Goal: Information Seeking & Learning: Learn about a topic

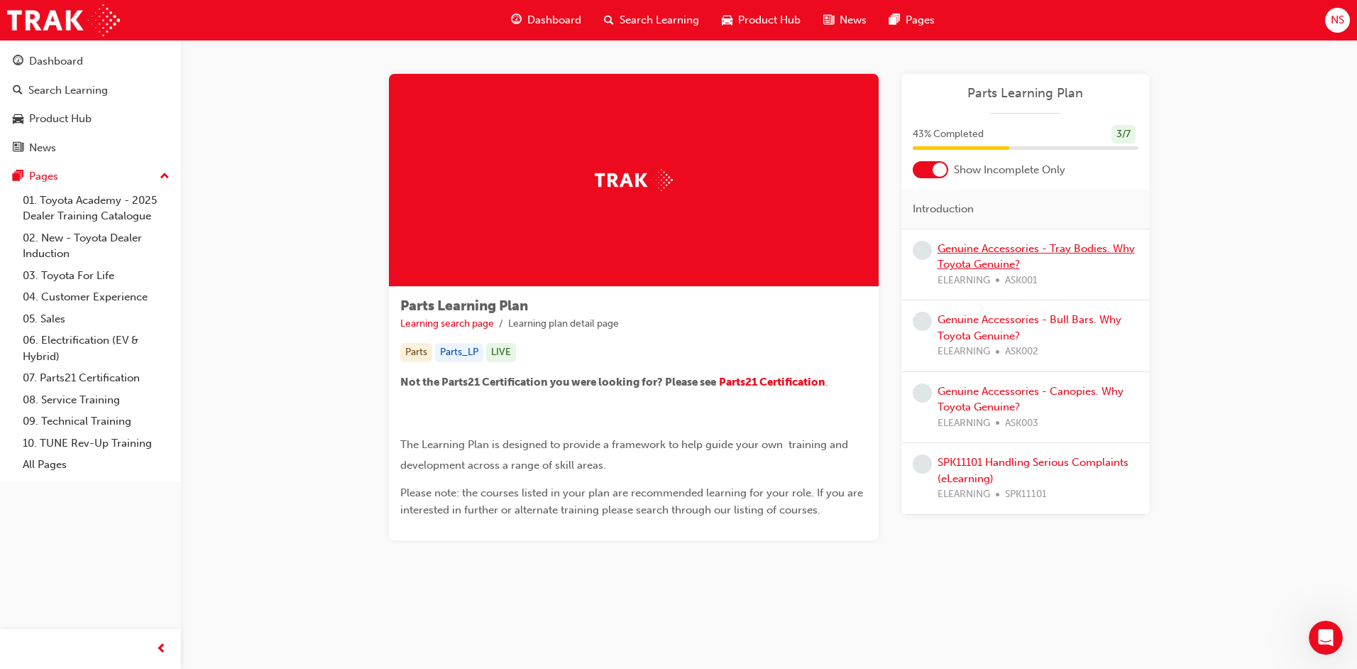
click at [960, 247] on link "Genuine Accessories - Tray Bodies. Why Toyota Genuine?" at bounding box center [1036, 256] width 197 height 29
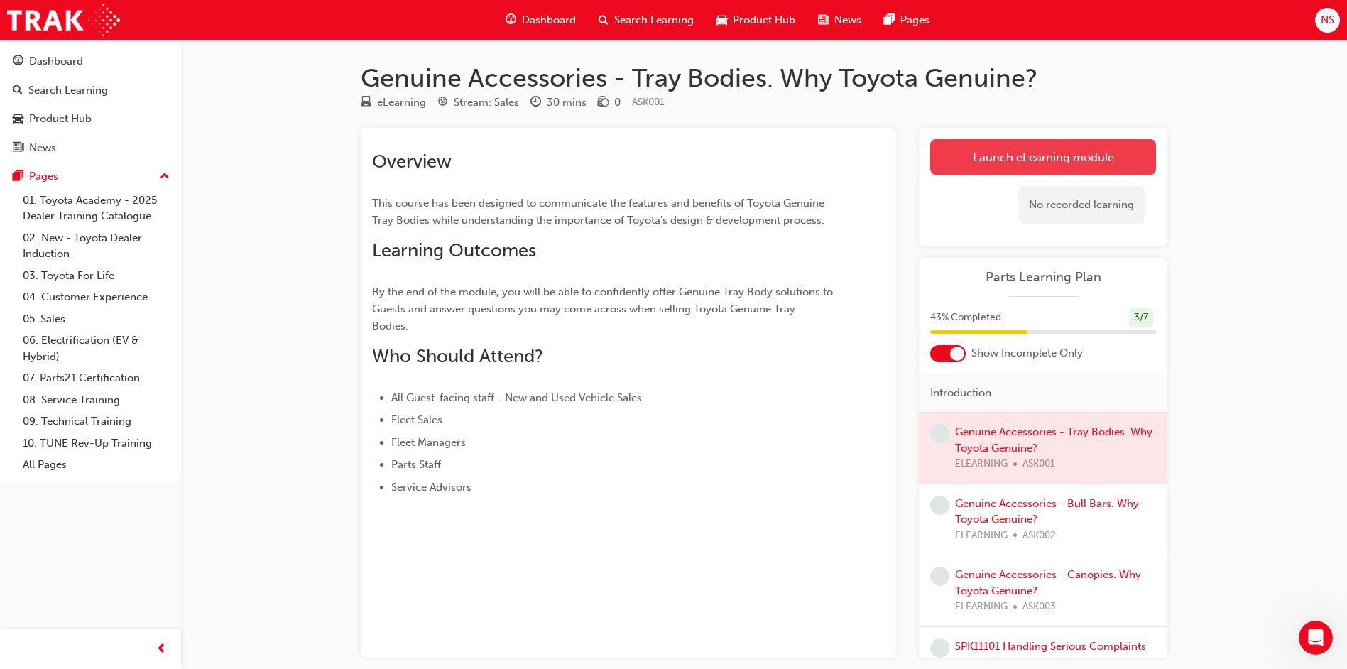
click at [1112, 151] on link "Launch eLearning module" at bounding box center [1043, 156] width 226 height 35
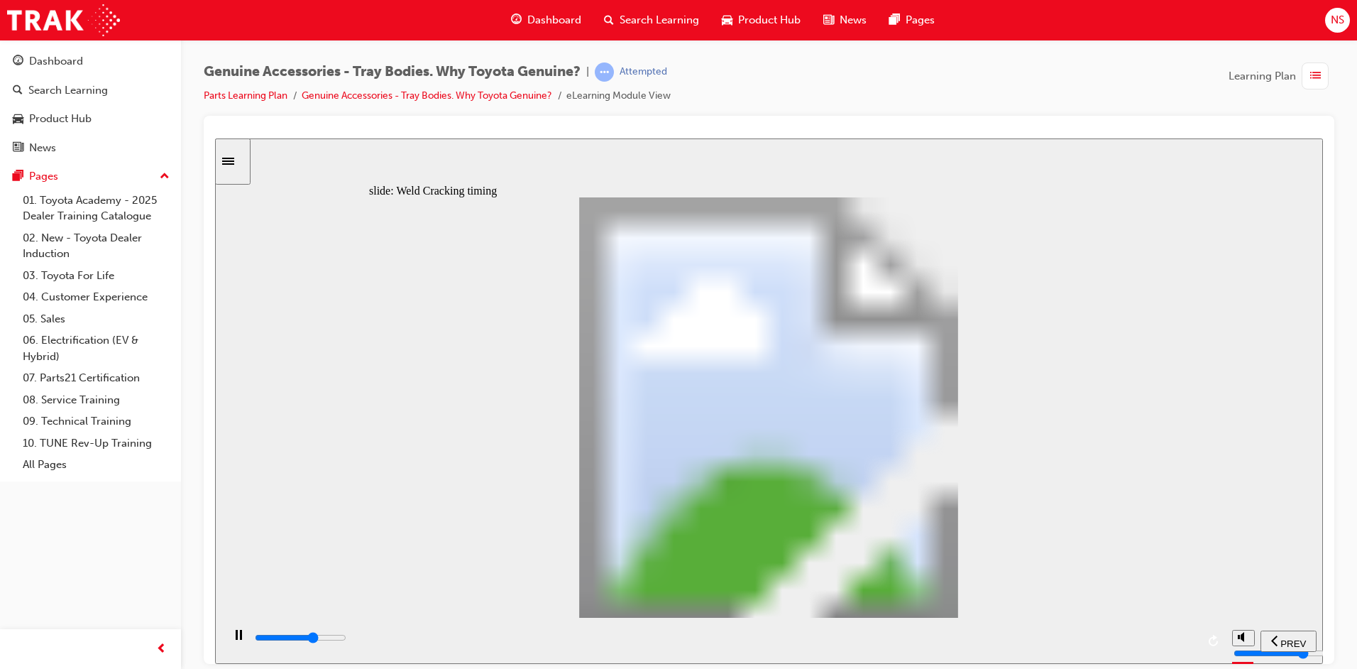
type input "18100"
type input "1"
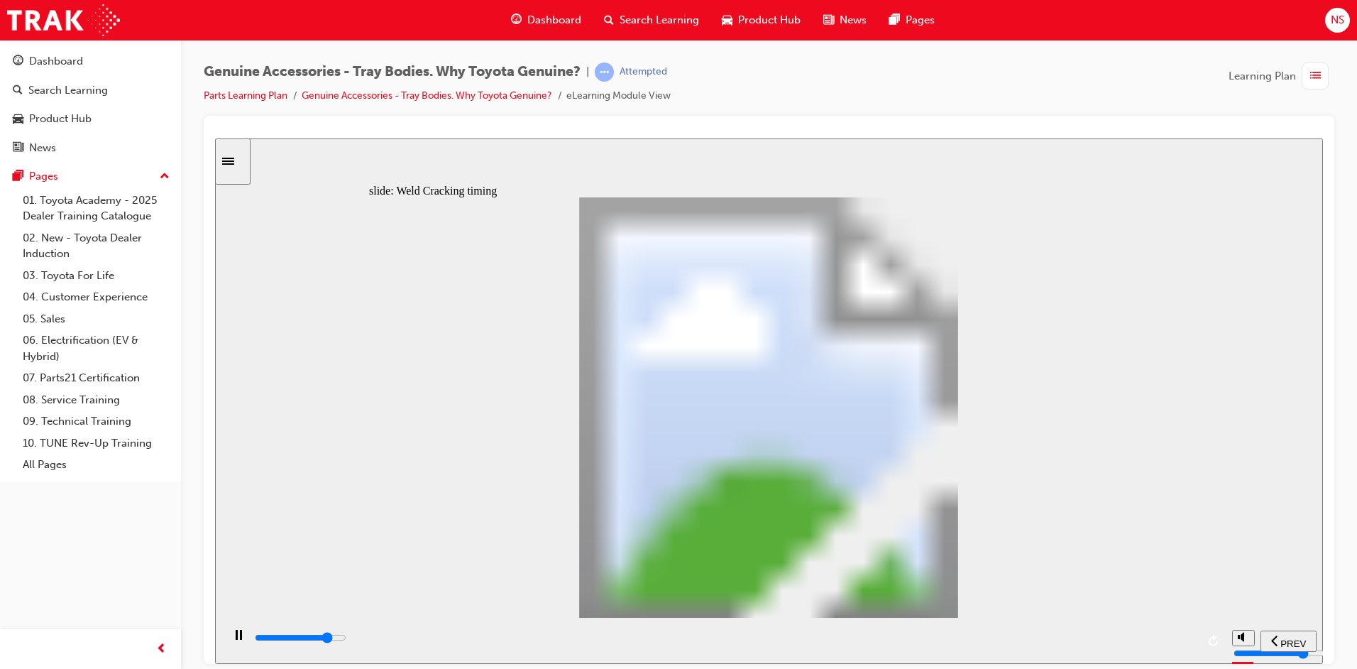
type input "18200"
type input "2"
type input "18200"
type input "3"
type input "18300"
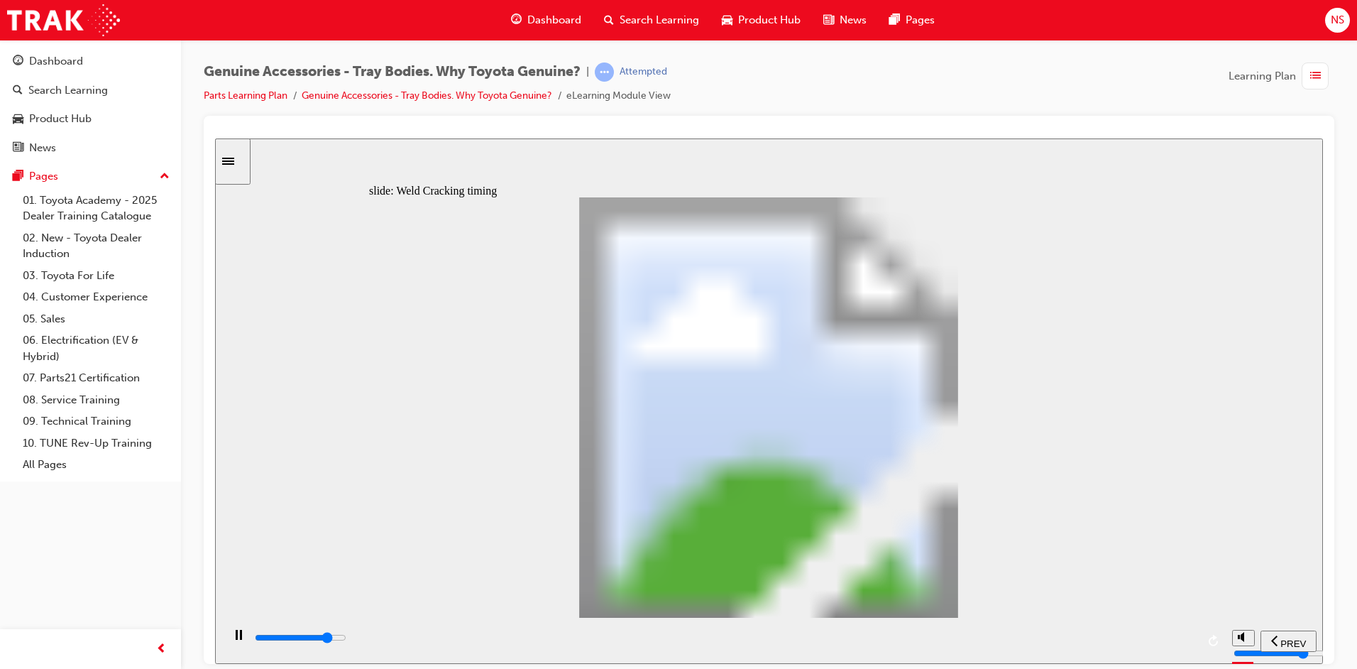
type input "4"
type input "18900"
type input "5"
type input "19000"
type input "6"
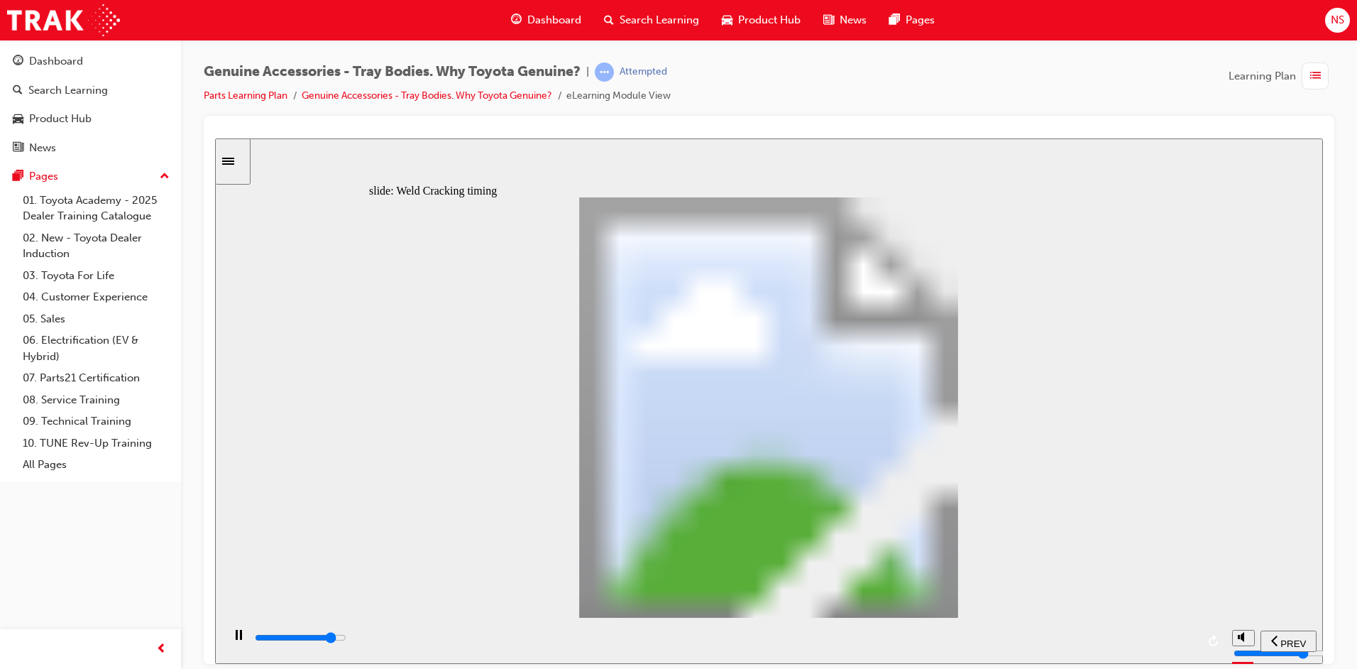
type input "19000"
type input "7"
type input "20000"
type input "8"
drag, startPoint x: 610, startPoint y: 491, endPoint x: 671, endPoint y: 466, distance: 66.2
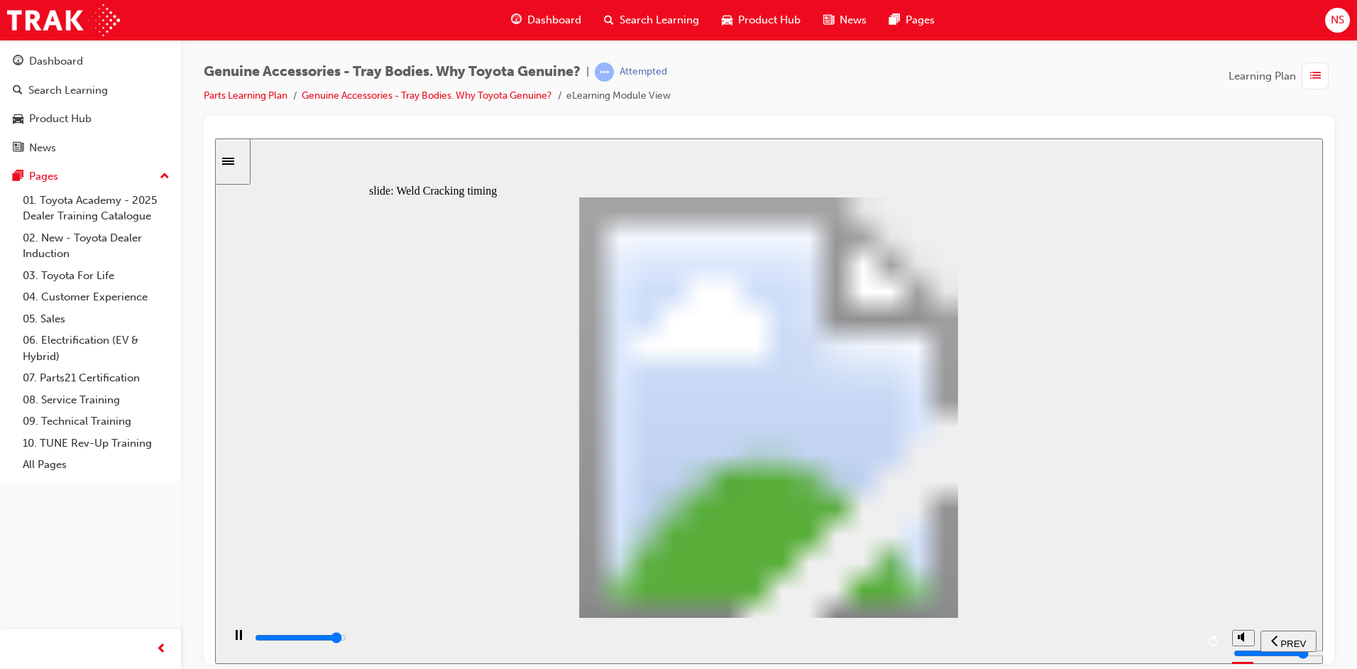
type input "21700"
type input "7"
type input "21700"
type input "5"
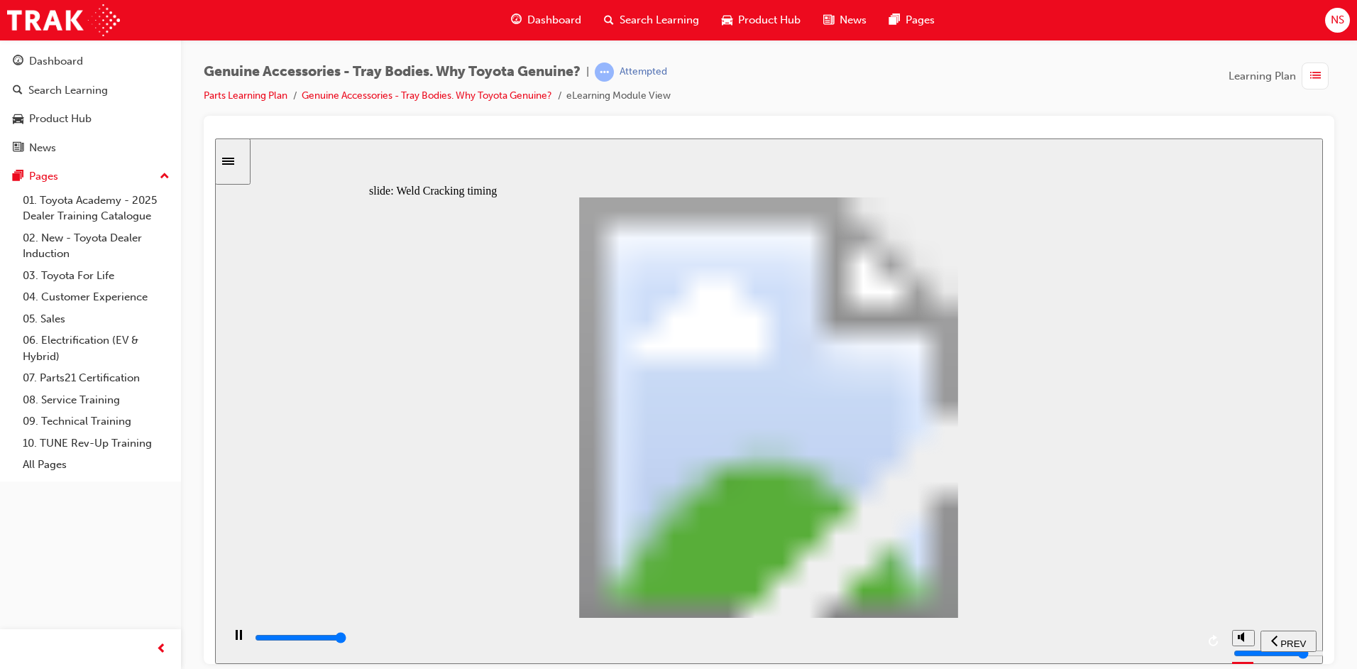
type input "21700"
type input "3"
type input "21700"
type input "1"
drag, startPoint x: 651, startPoint y: 477, endPoint x: 569, endPoint y: 466, distance: 83.0
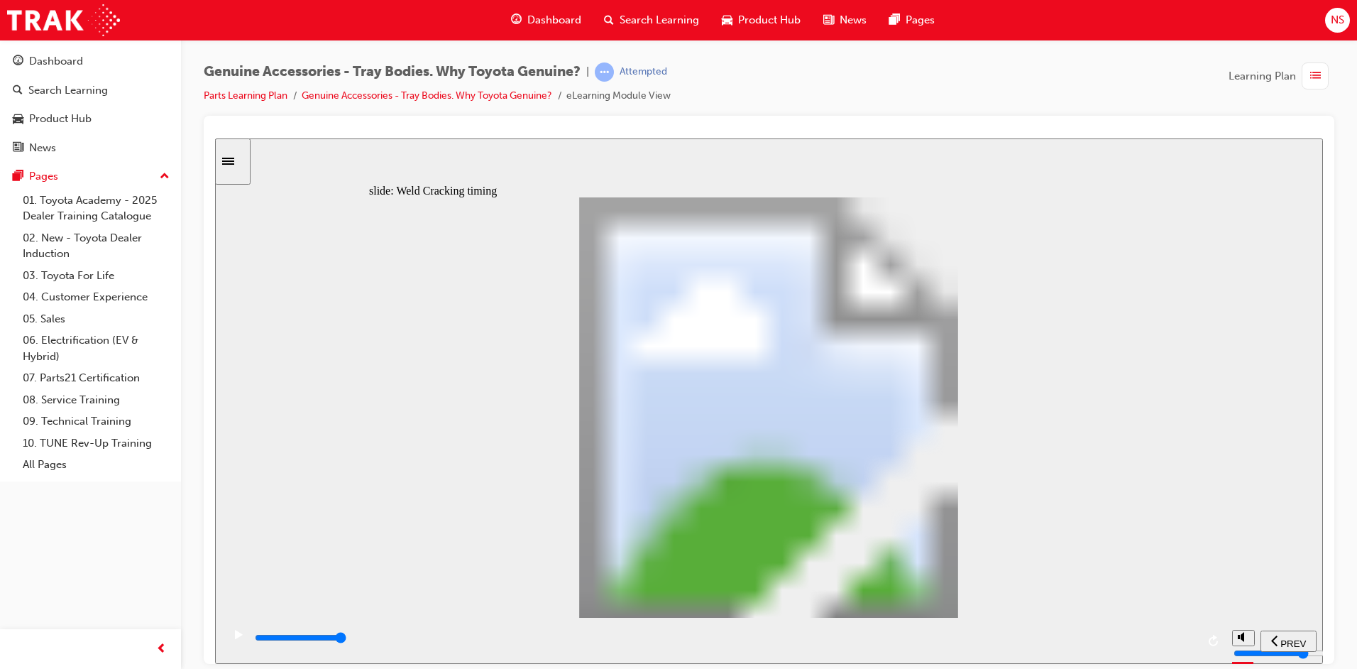
type input "7100"
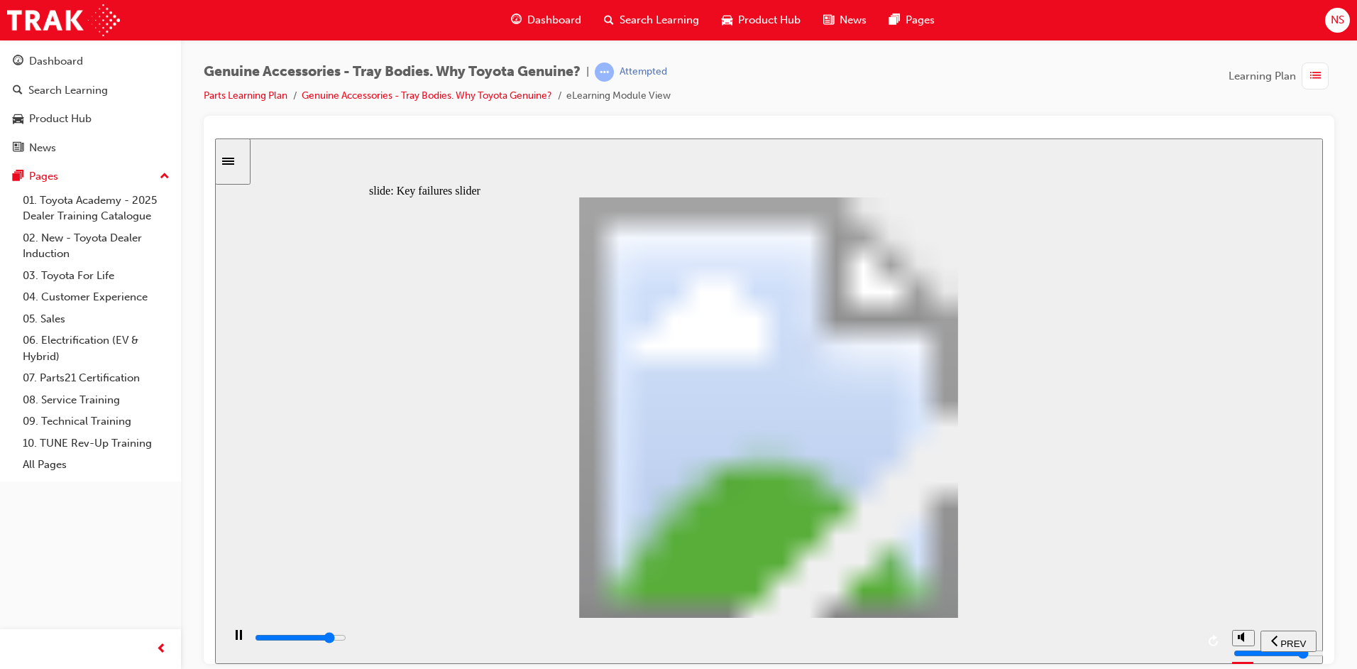
type input "1"
drag, startPoint x: 407, startPoint y: 486, endPoint x: 491, endPoint y: 486, distance: 83.1
type input "8200"
type input "2"
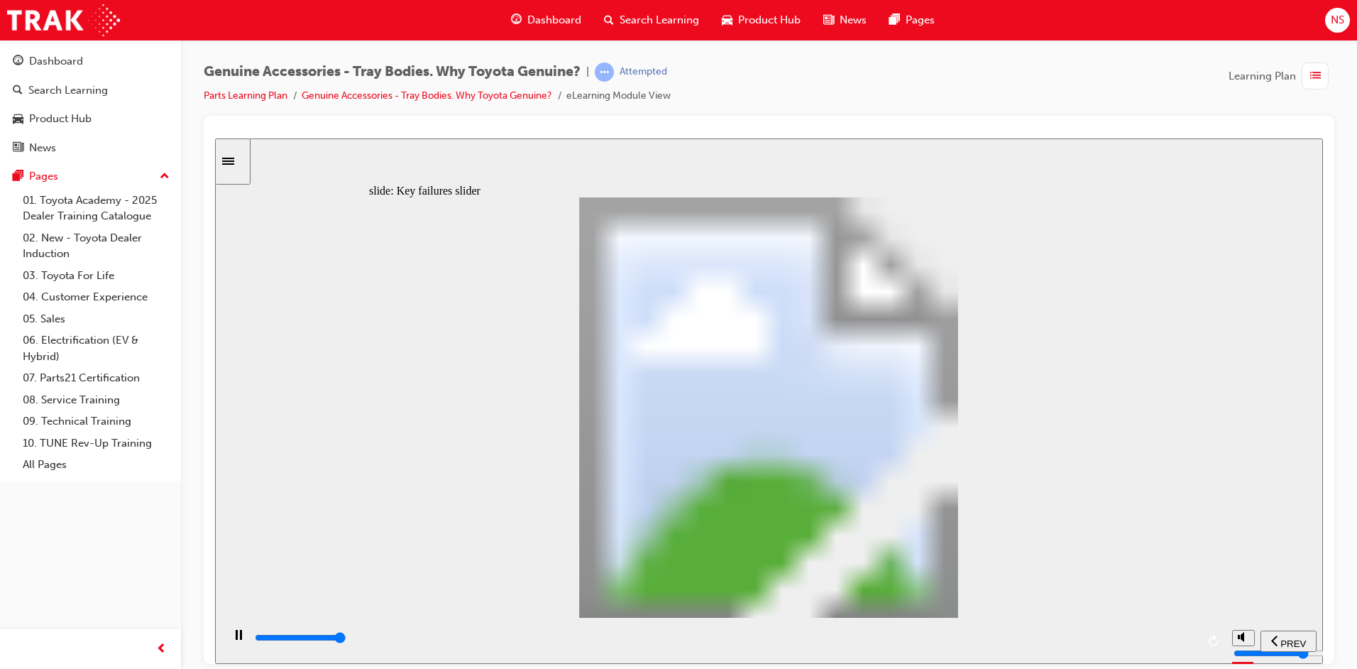
drag, startPoint x: 485, startPoint y: 482, endPoint x: 534, endPoint y: 488, distance: 49.3
type input "0"
type input "3"
drag, startPoint x: 558, startPoint y: 489, endPoint x: 608, endPoint y: 493, distance: 49.8
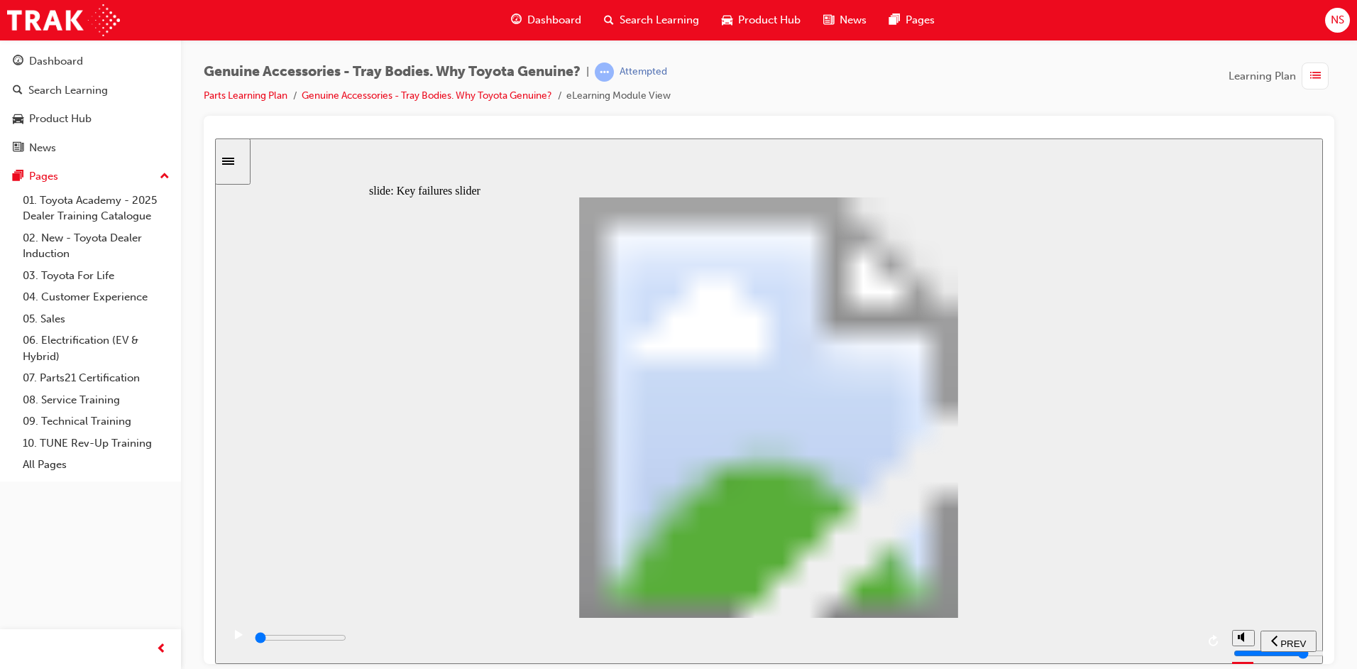
drag, startPoint x: 629, startPoint y: 483, endPoint x: 893, endPoint y: 494, distance: 264.3
drag, startPoint x: 636, startPoint y: 488, endPoint x: 844, endPoint y: 485, distance: 208.0
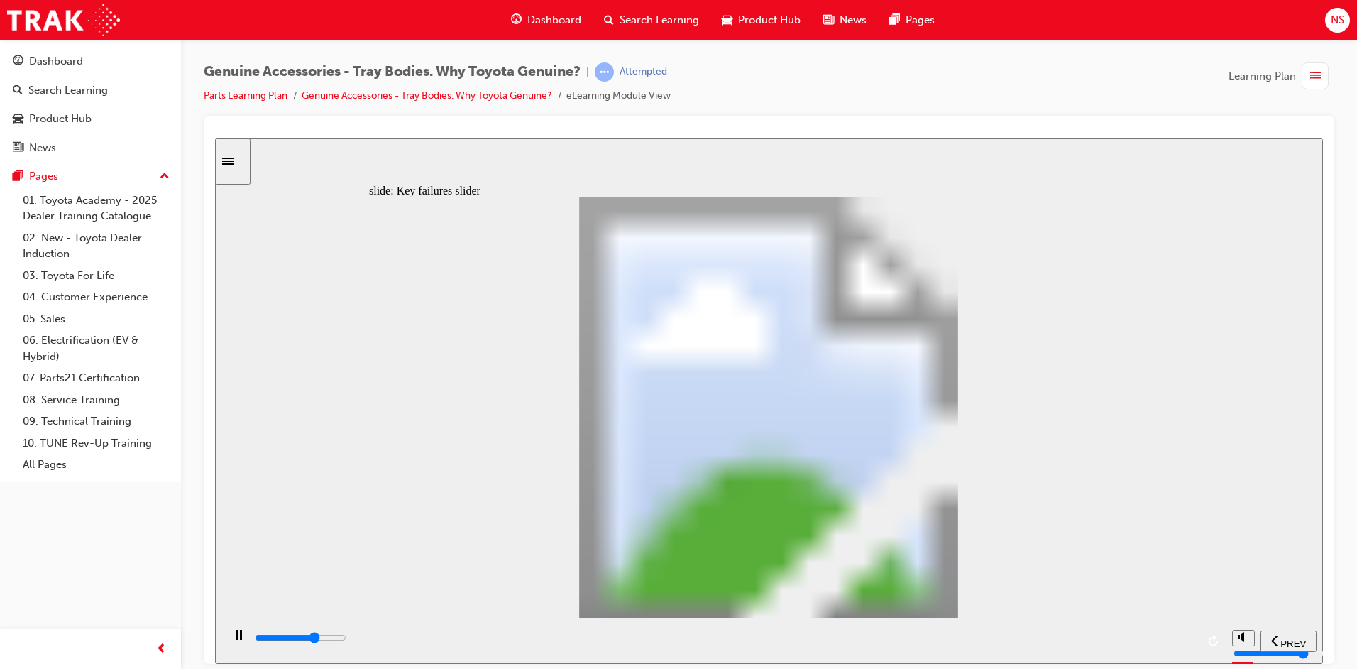
drag, startPoint x: 628, startPoint y: 489, endPoint x: 831, endPoint y: 493, distance: 203.8
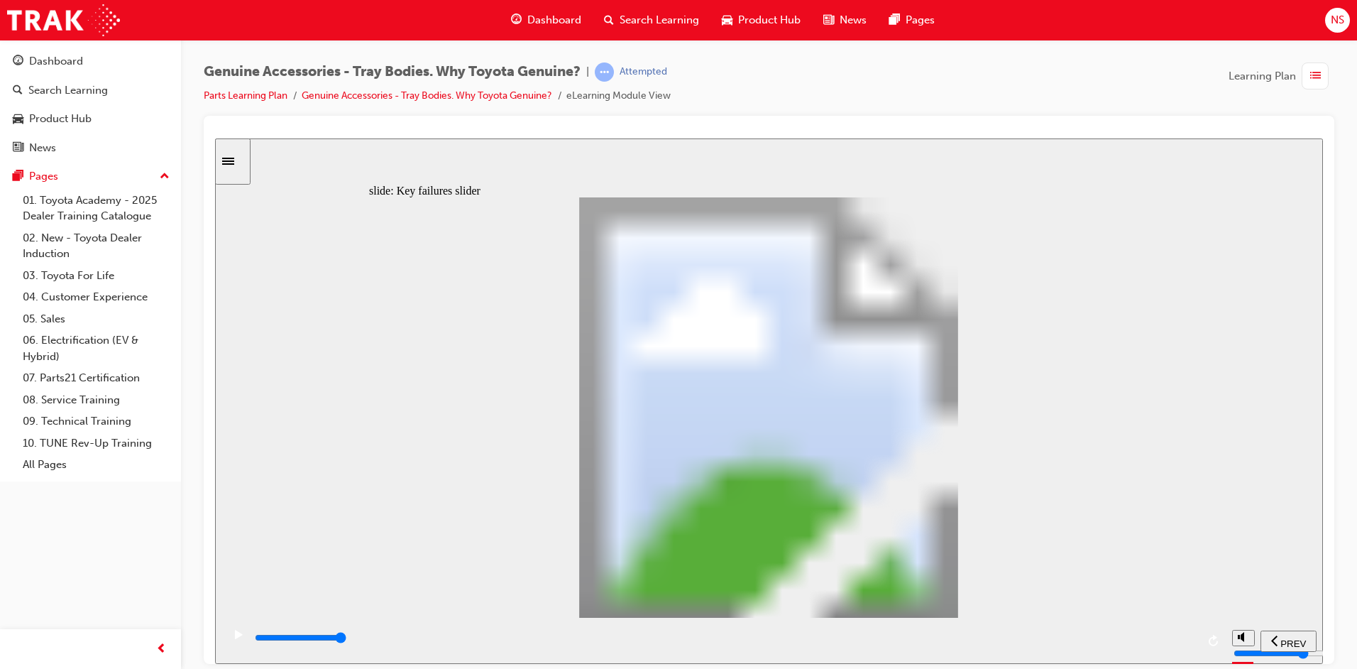
drag, startPoint x: 633, startPoint y: 493, endPoint x: 877, endPoint y: 491, distance: 243.5
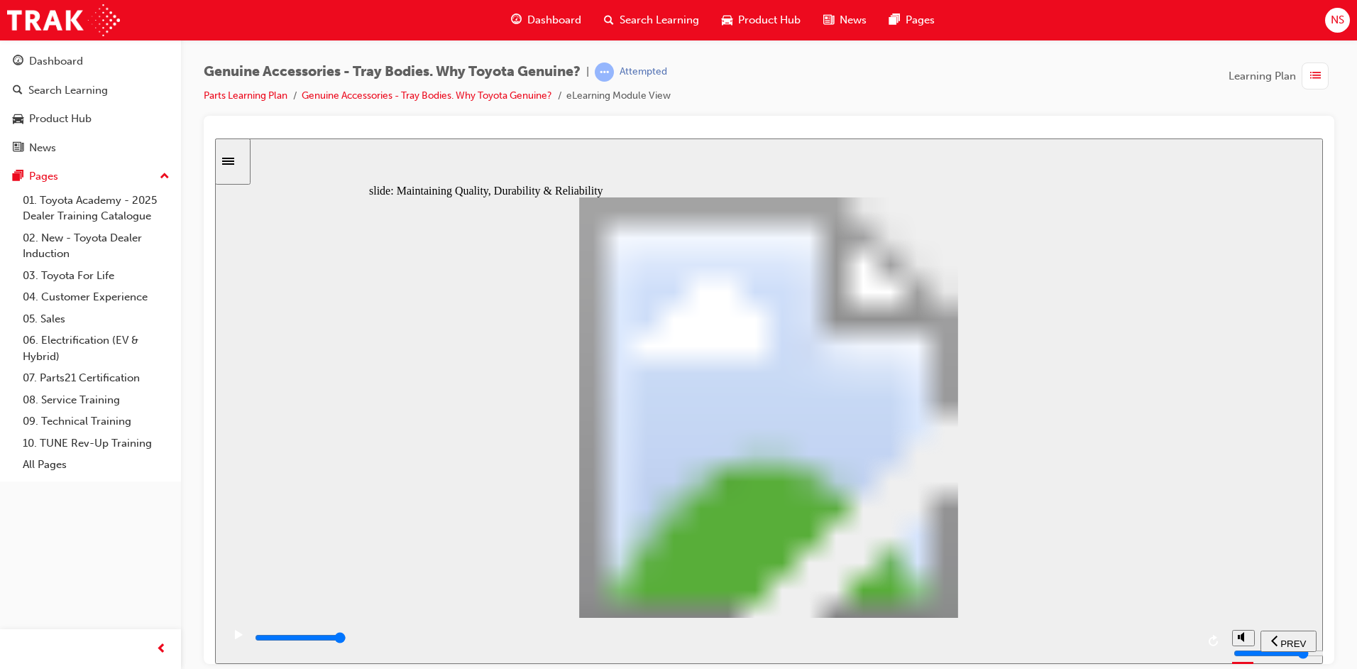
type input "12300"
radio input "true"
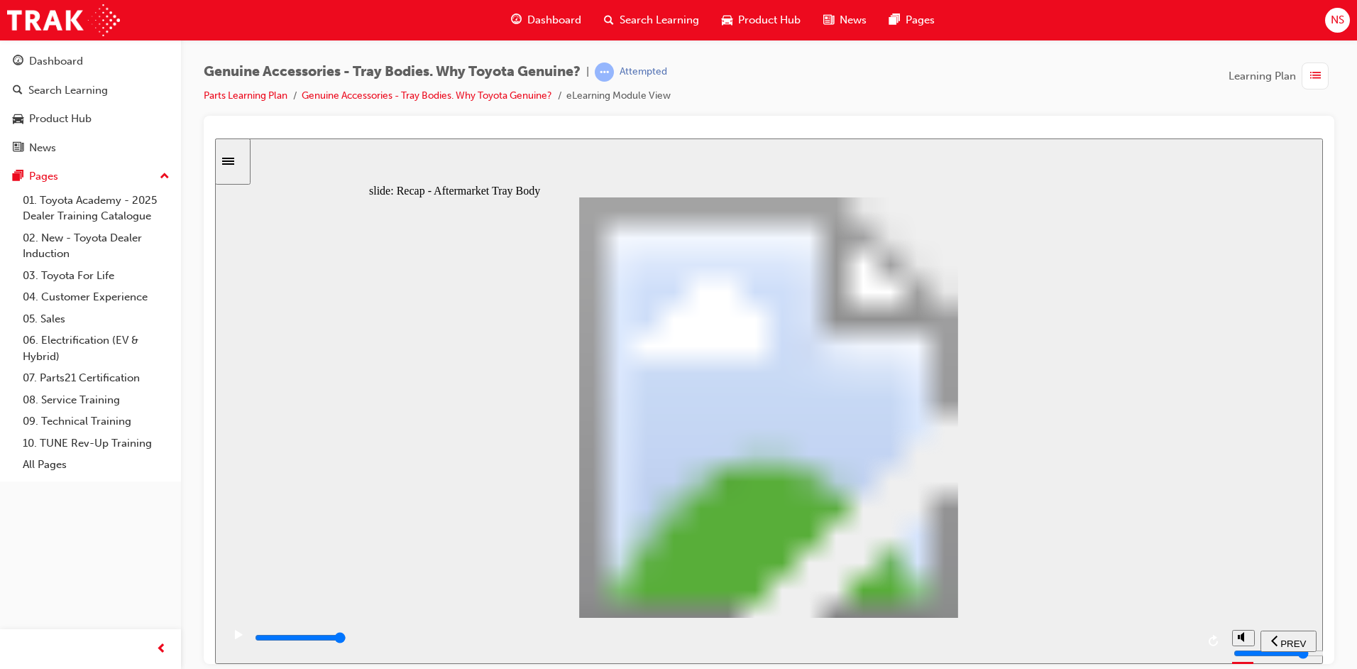
radio input "true"
drag, startPoint x: 923, startPoint y: 597, endPoint x: 1572, endPoint y: 651, distance: 651.1
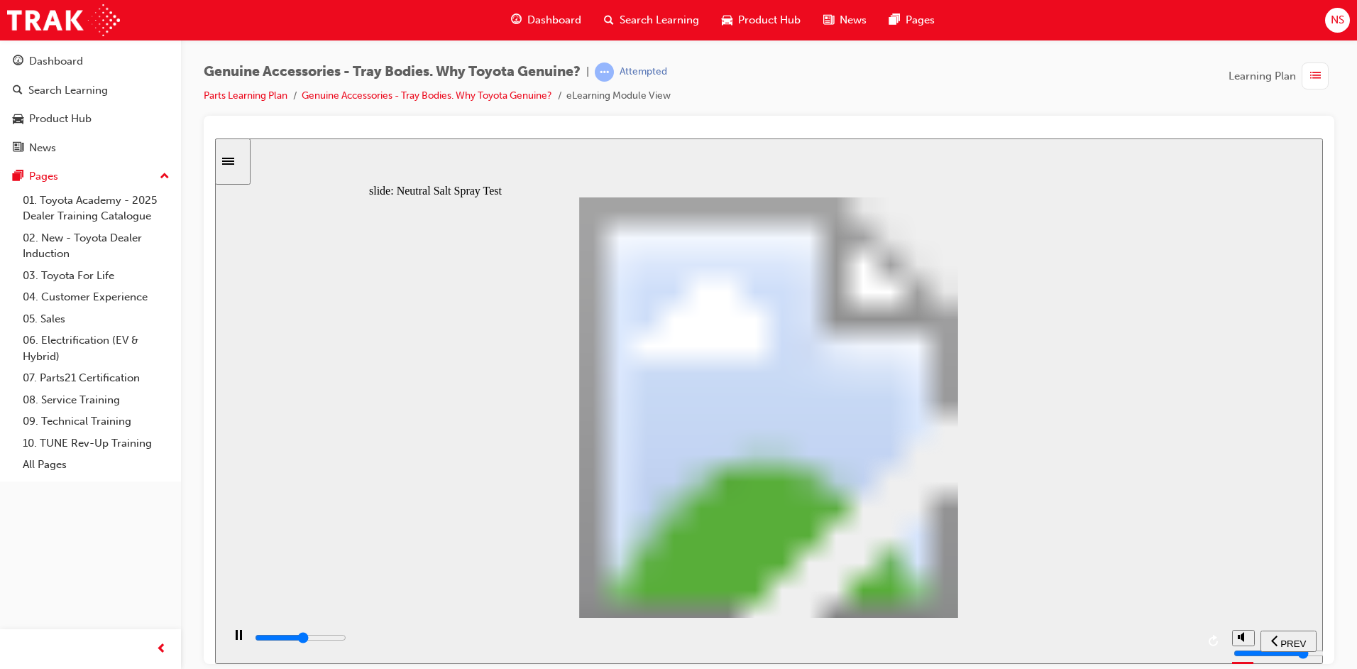
drag, startPoint x: 514, startPoint y: 484, endPoint x: 581, endPoint y: 481, distance: 67.5
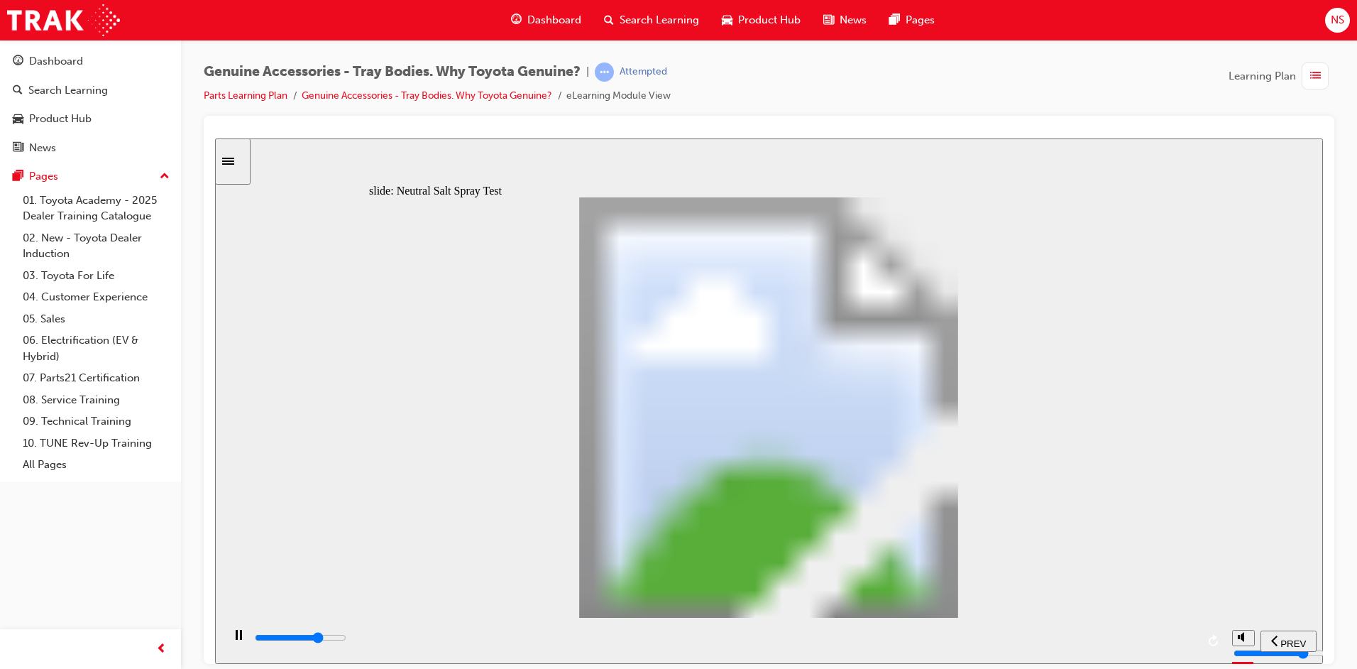
drag, startPoint x: 772, startPoint y: 483, endPoint x: 820, endPoint y: 476, distance: 48.7
drag, startPoint x: 877, startPoint y: 480, endPoint x: 810, endPoint y: 483, distance: 67.5
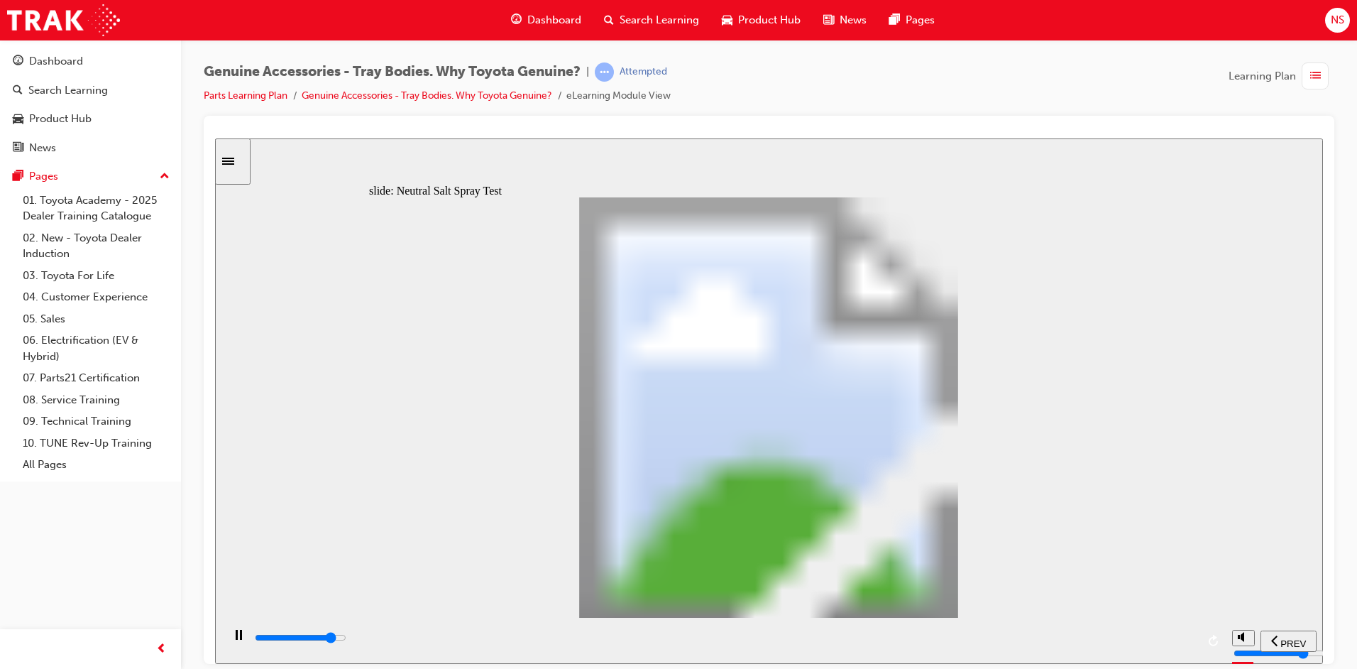
type input "0"
type input "1"
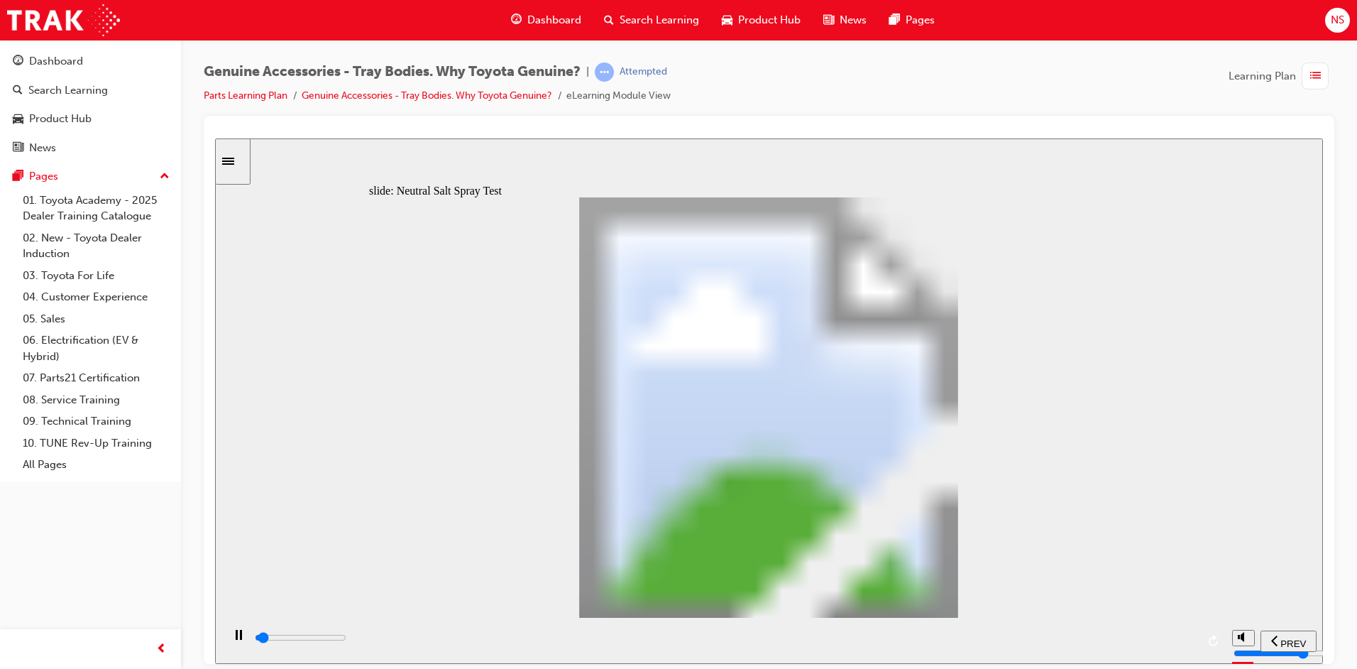
drag, startPoint x: 509, startPoint y: 486, endPoint x: 556, endPoint y: 481, distance: 47.0
type input "6300"
type input "5"
type input "100"
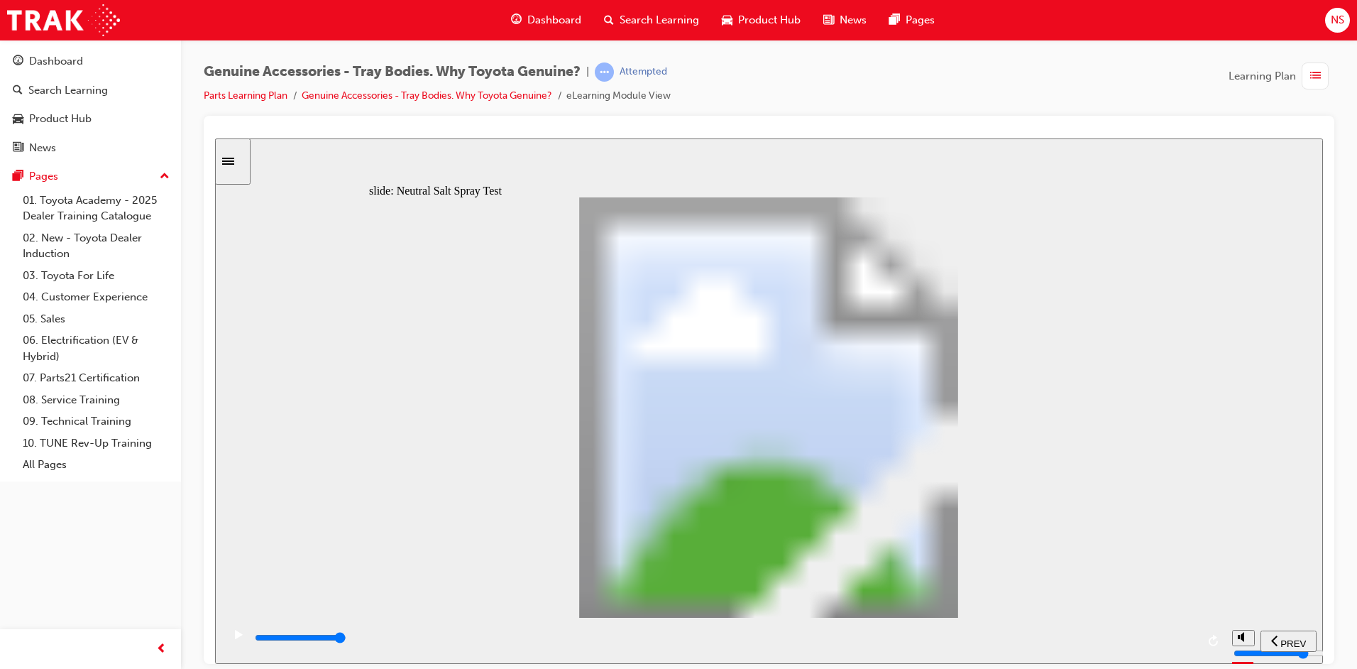
type input "6"
drag, startPoint x: 560, startPoint y: 486, endPoint x: 781, endPoint y: 480, distance: 220.9
type input "8000"
type input "7"
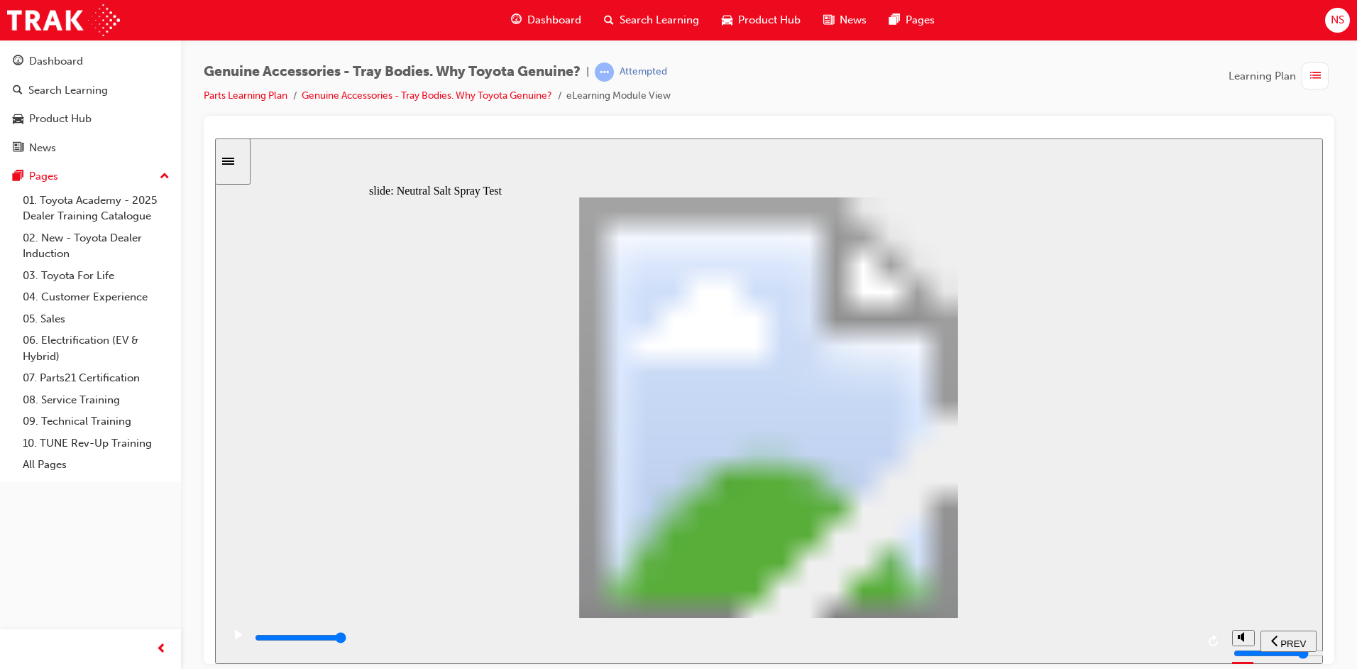
type input "100"
type input "8"
drag, startPoint x: 786, startPoint y: 481, endPoint x: 876, endPoint y: 483, distance: 90.2
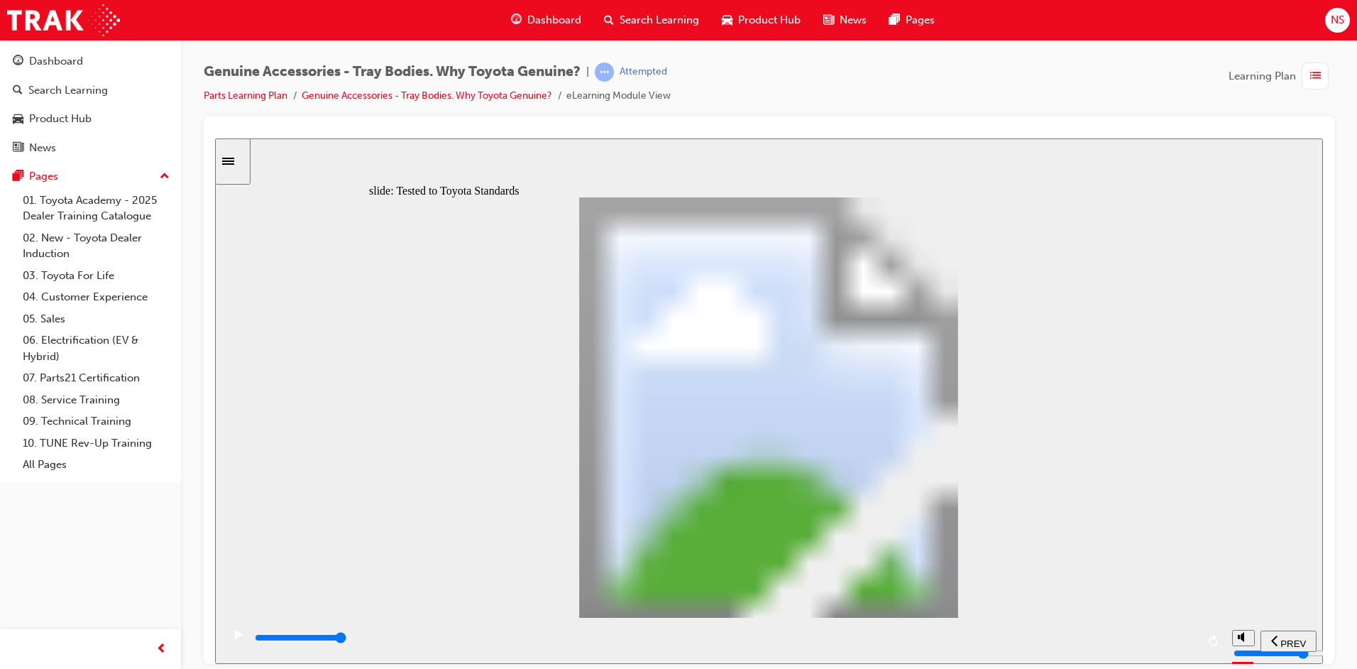
type input "13400"
radio input "true"
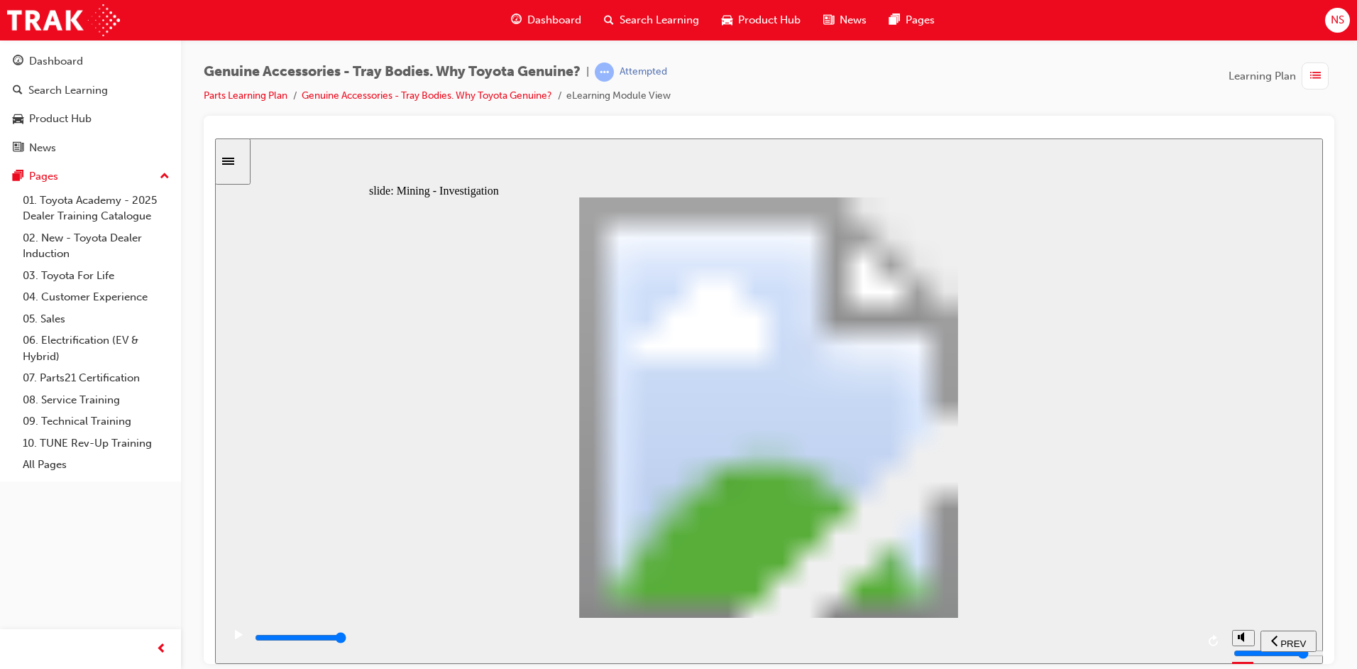
type input "4800"
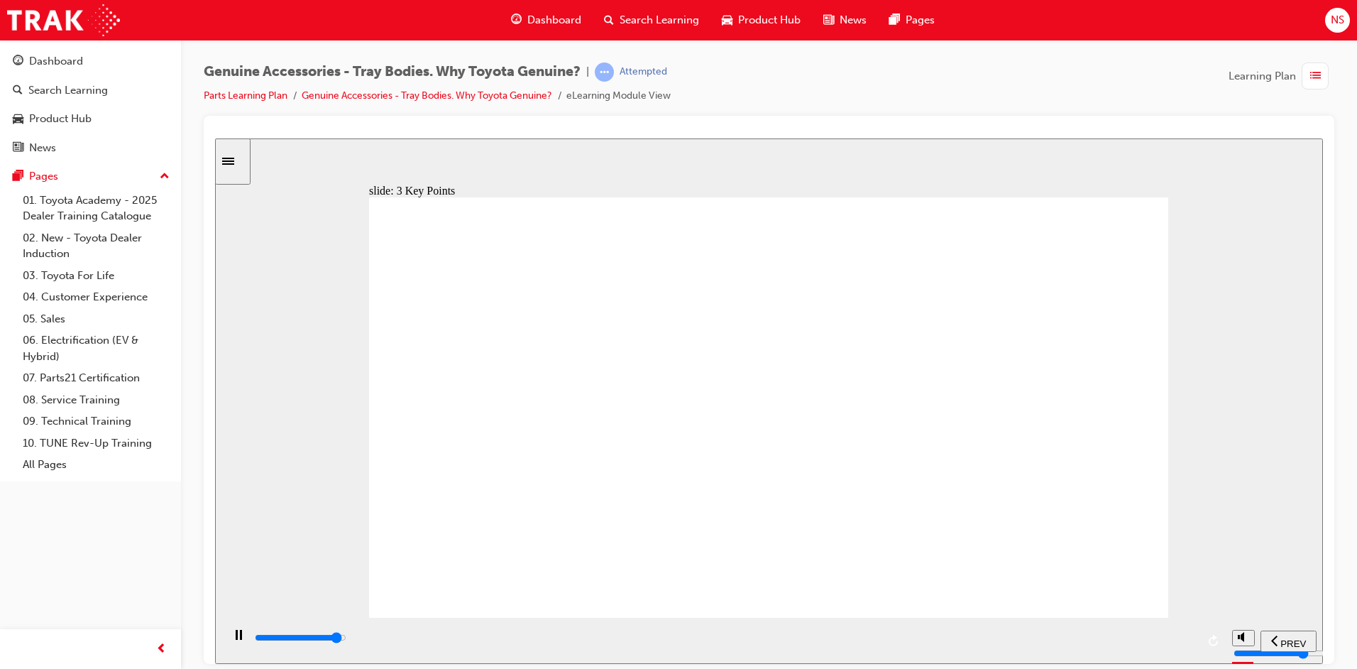
type input "9000"
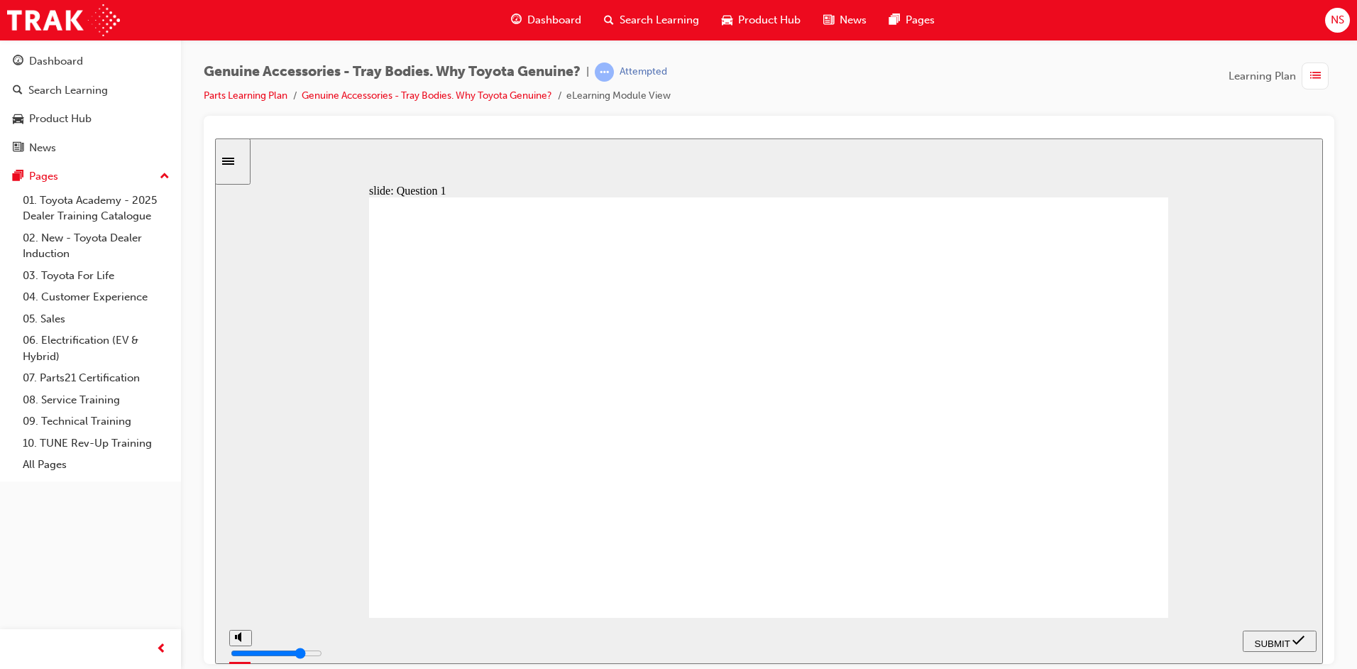
radio input "true"
click at [1294, 639] on icon "submit" at bounding box center [1299, 639] width 12 height 13
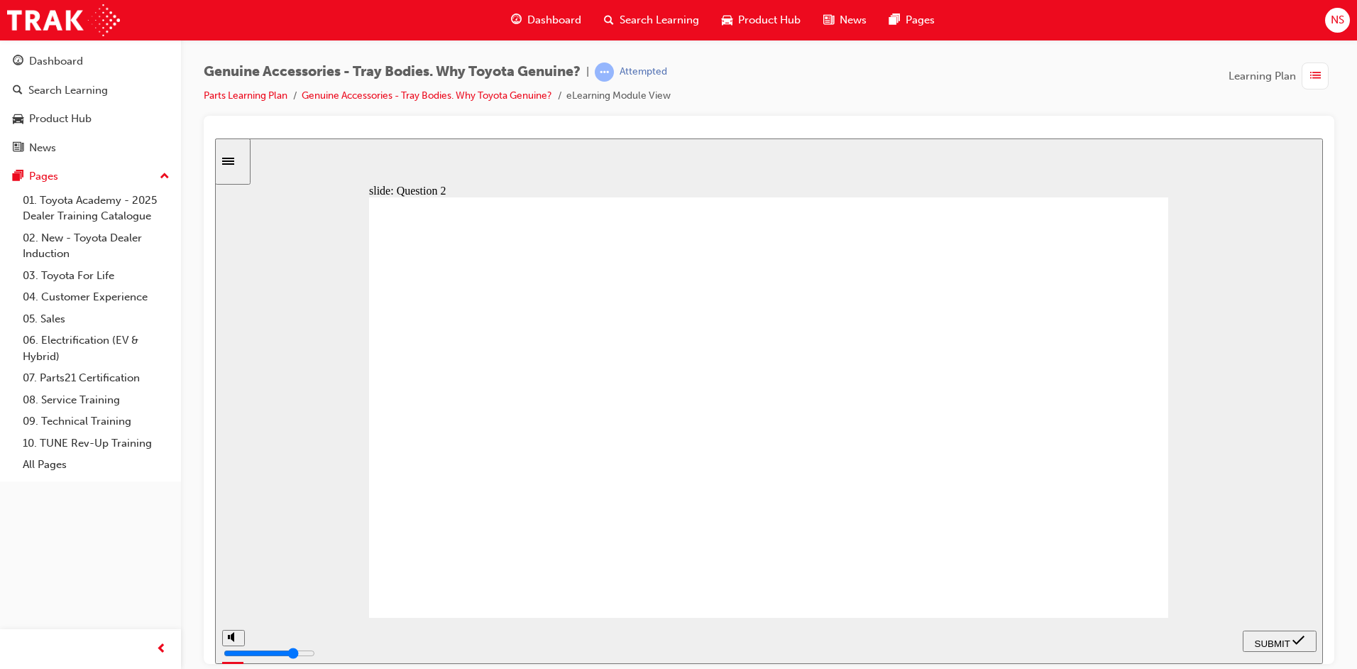
radio input "true"
click at [1303, 635] on icon "submit" at bounding box center [1299, 639] width 12 height 13
drag, startPoint x: 689, startPoint y: 437, endPoint x: 706, endPoint y: 427, distance: 20.3
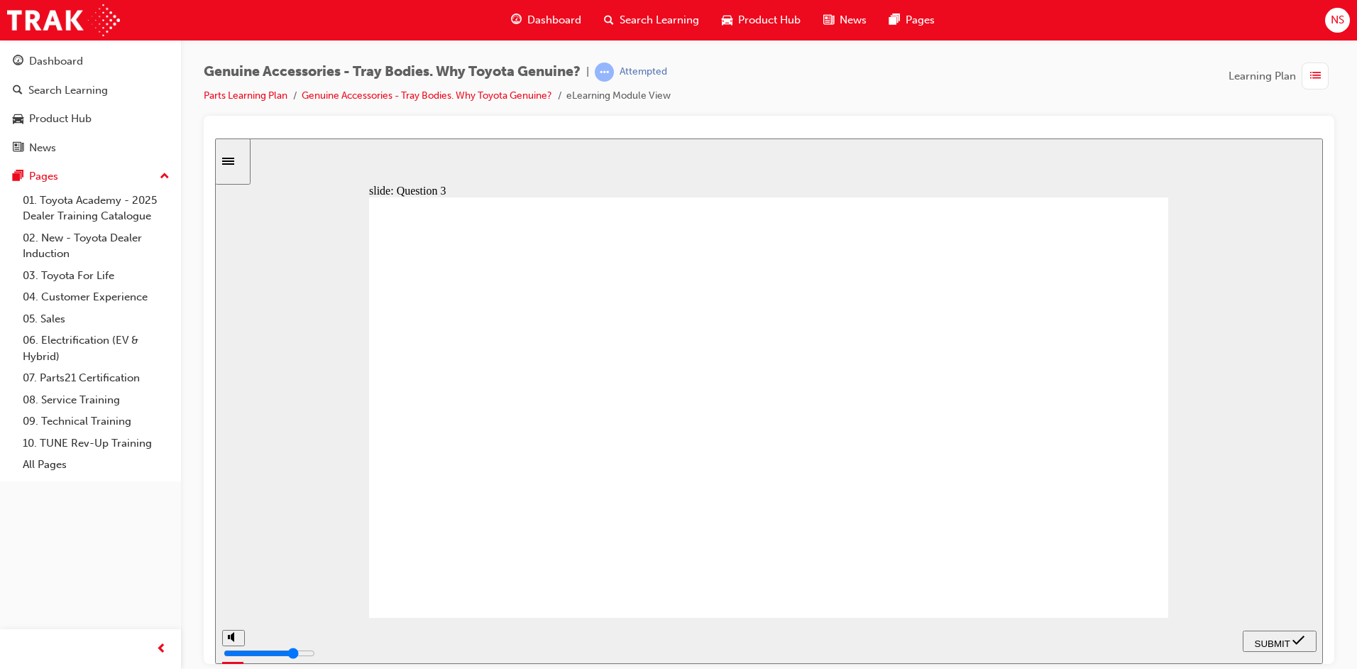
radio input "true"
click at [1278, 633] on div "SUBMIT" at bounding box center [1280, 640] width 62 height 15
radio input "true"
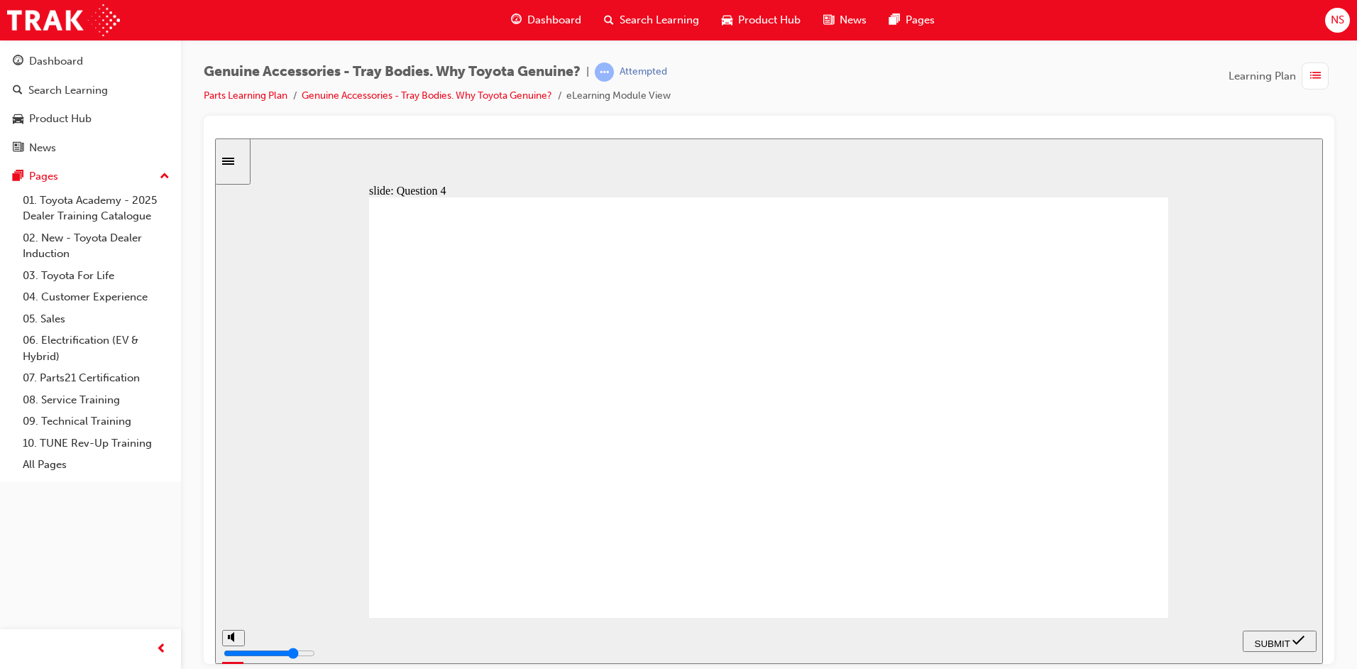
click at [1265, 633] on div "SUBMIT" at bounding box center [1280, 640] width 62 height 15
radio input "true"
click at [1266, 638] on span "SUBMIT" at bounding box center [1272, 643] width 35 height 11
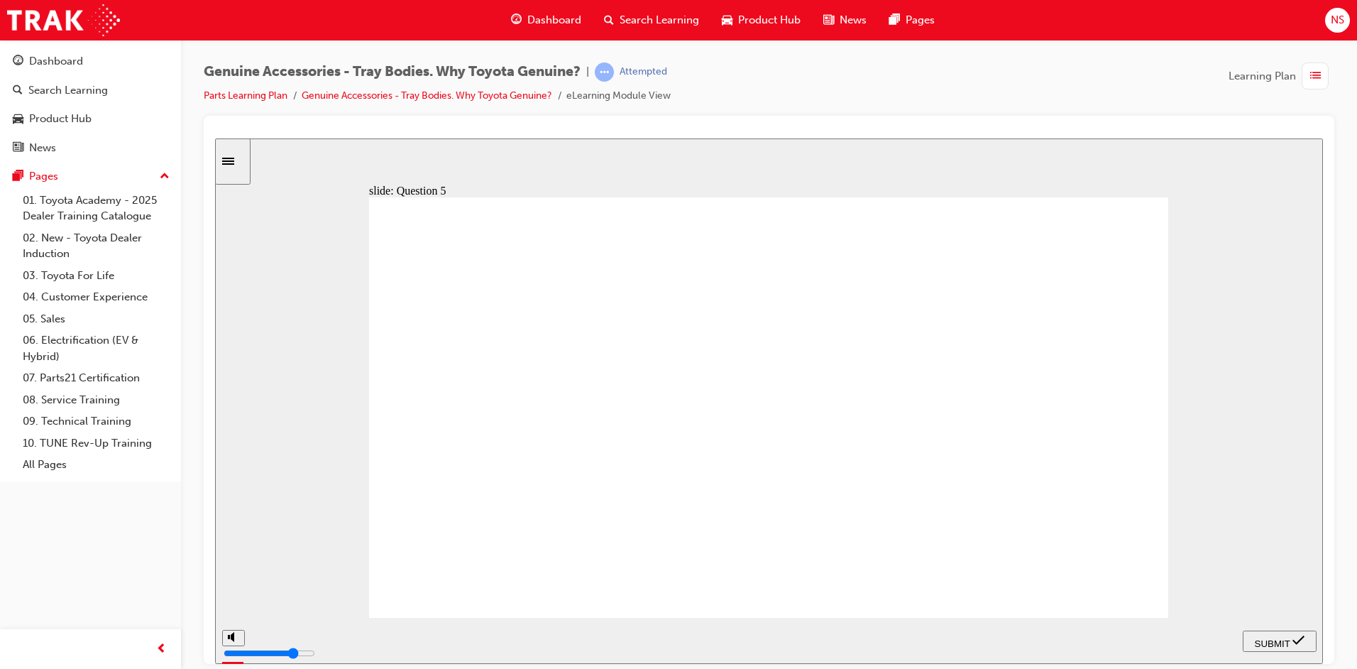
radio input "true"
click at [1320, 643] on section "PREV NEXT SUBMIT" at bounding box center [769, 640] width 1108 height 46
click at [1278, 638] on span "SUBMIT" at bounding box center [1272, 643] width 35 height 11
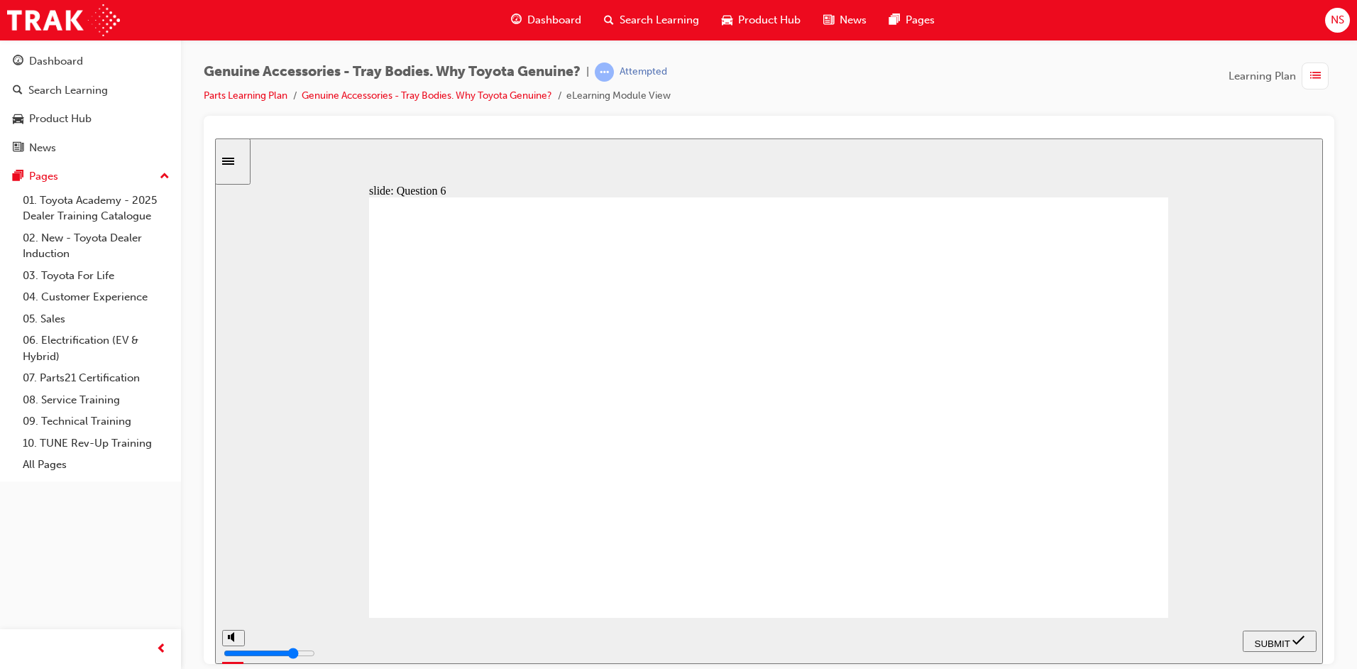
radio input "true"
click at [1271, 639] on span "SUBMIT" at bounding box center [1272, 643] width 35 height 11
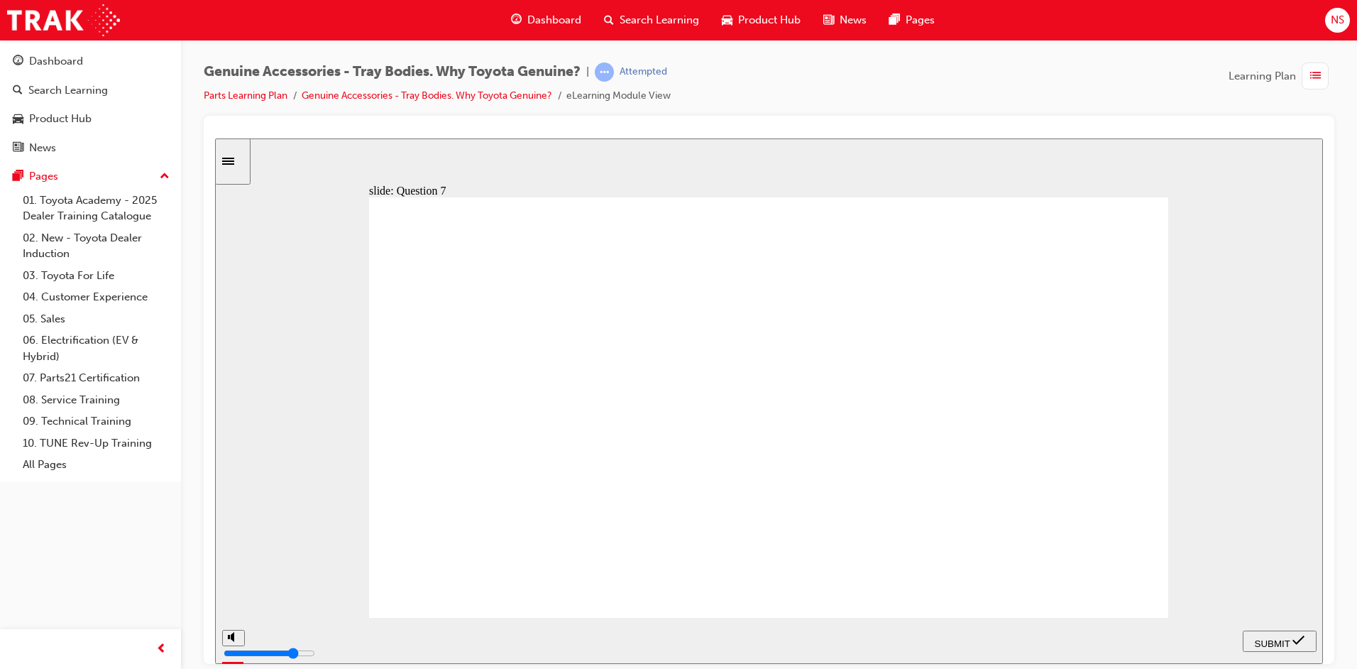
click at [306, 496] on div "slide: Question 8 Knowledge Check – Question 8/10 Rectangle 1 How did the two c…" at bounding box center [769, 400] width 1108 height 525
click at [330, 425] on div "slide: Question 8 Knowledge Check – Question 8/10 Rectangle 1 How did the two c…" at bounding box center [769, 400] width 1108 height 525
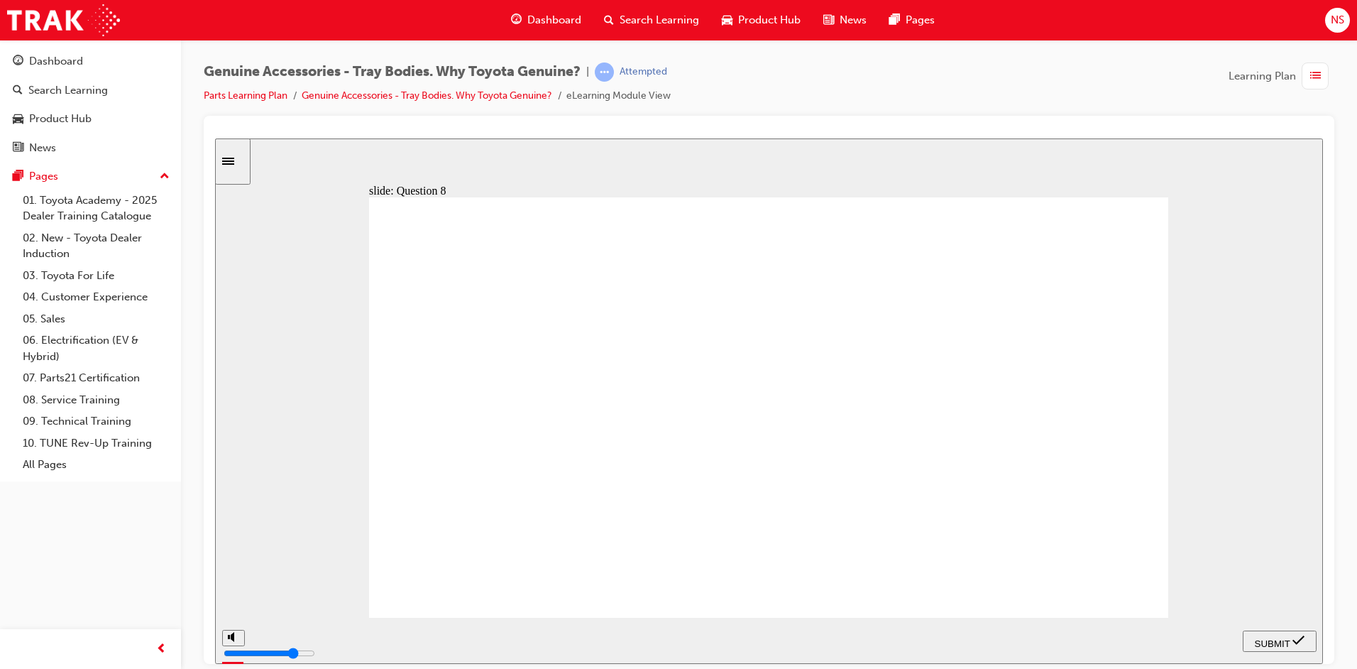
radio input "false"
radio input "true"
click at [1287, 639] on span "SUBMIT" at bounding box center [1272, 643] width 35 height 11
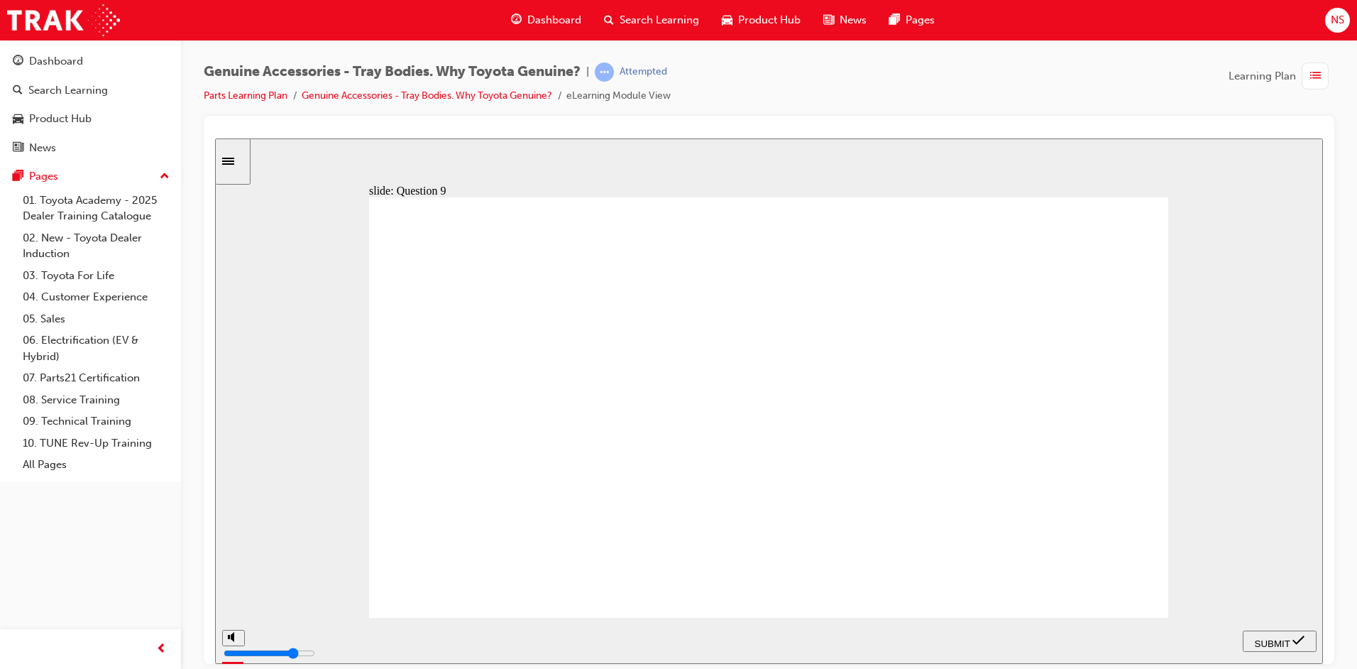
radio input "true"
click at [1271, 633] on div "SUBMIT" at bounding box center [1280, 640] width 62 height 15
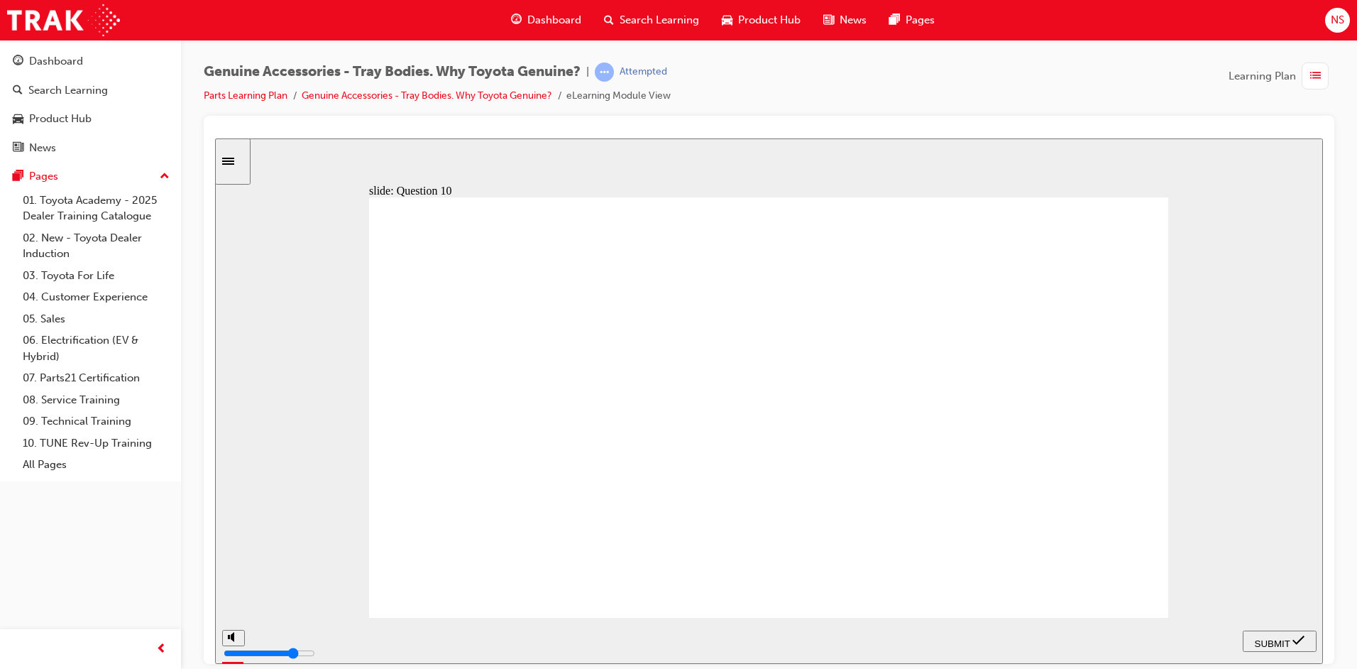
radio input "false"
radio input "true"
click at [1252, 635] on div "SUBMIT" at bounding box center [1280, 640] width 62 height 15
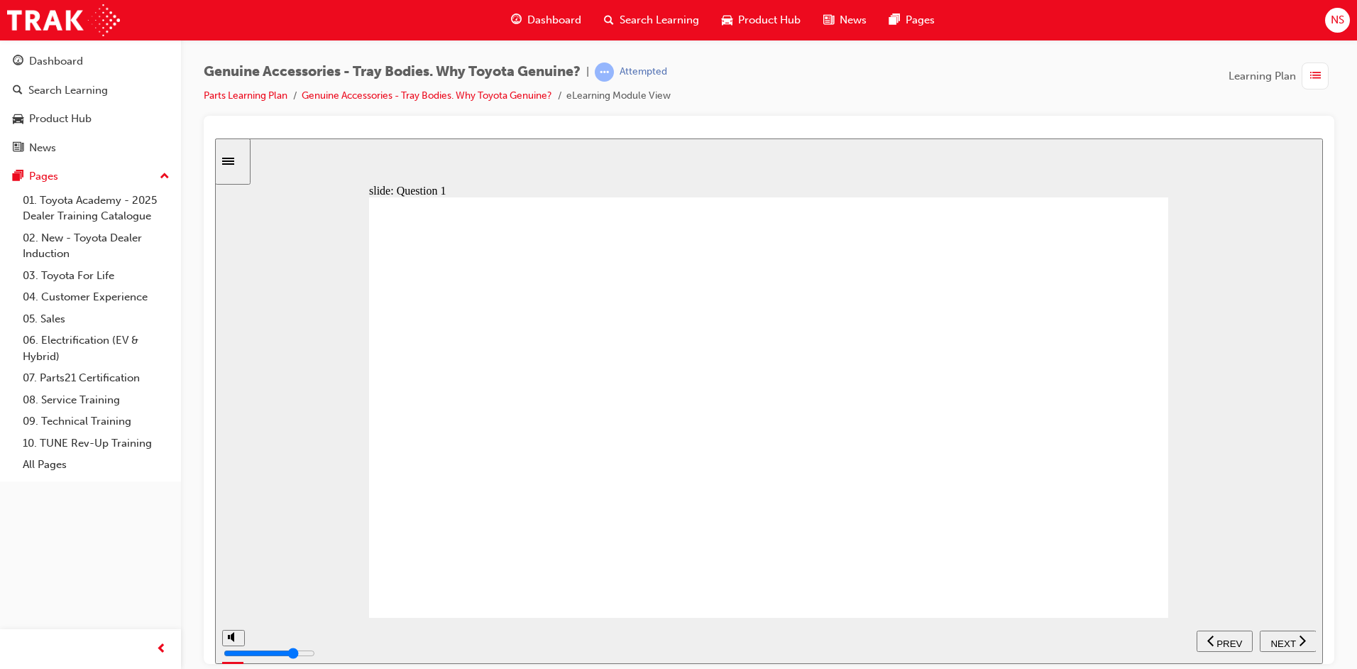
click at [1286, 638] on span "NEXT" at bounding box center [1283, 643] width 25 height 11
click at [1288, 638] on span "NEXT" at bounding box center [1283, 643] width 25 height 11
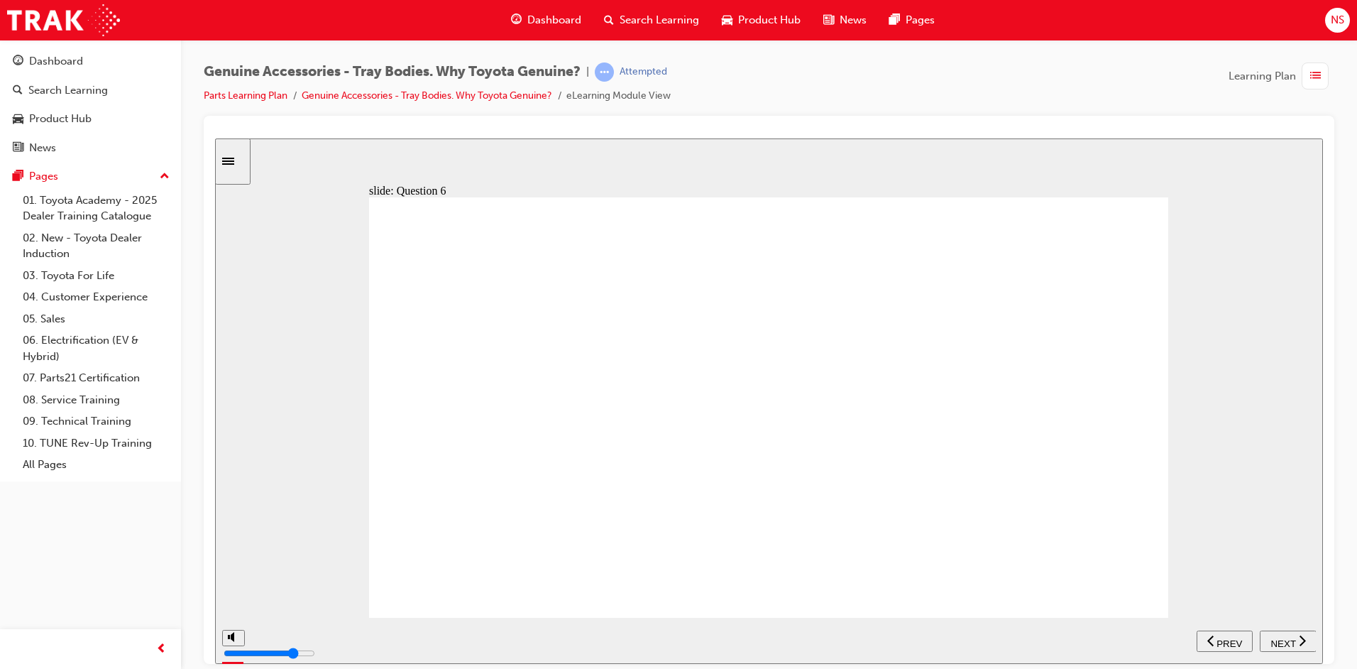
click at [1288, 638] on span "NEXT" at bounding box center [1283, 643] width 25 height 11
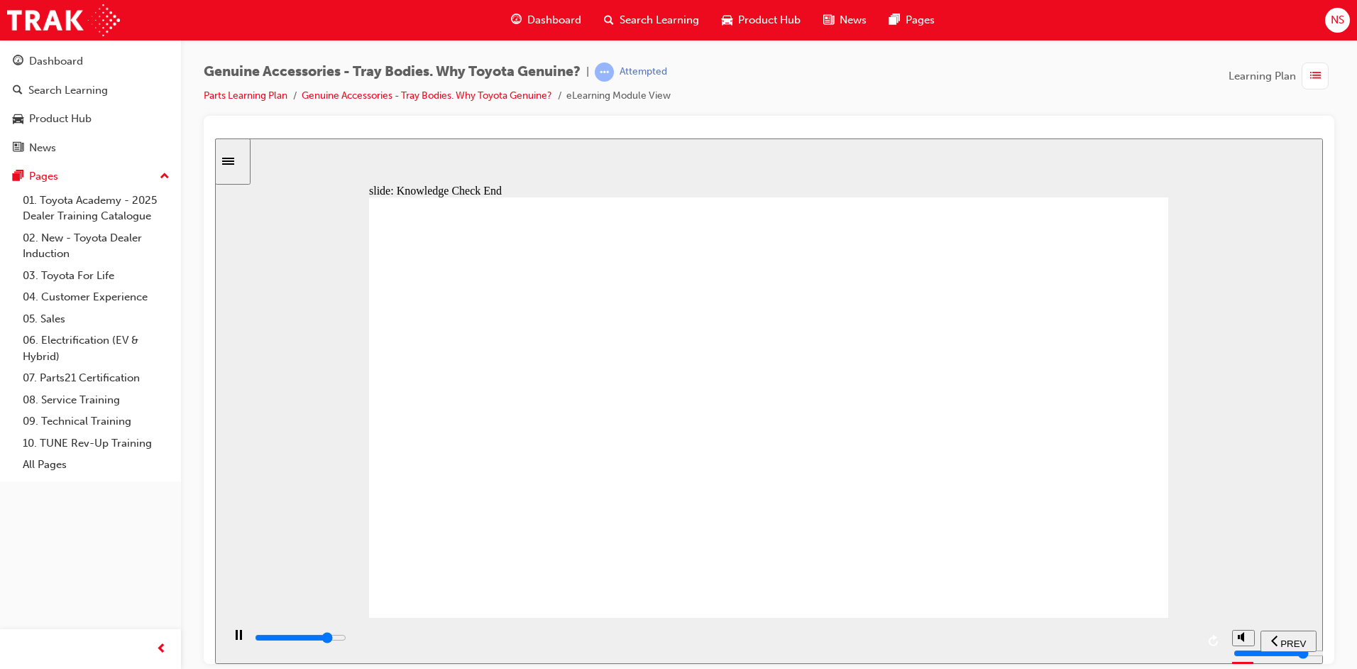
type input "21500"
click at [239, 91] on link "Parts Learning Plan" at bounding box center [246, 95] width 84 height 12
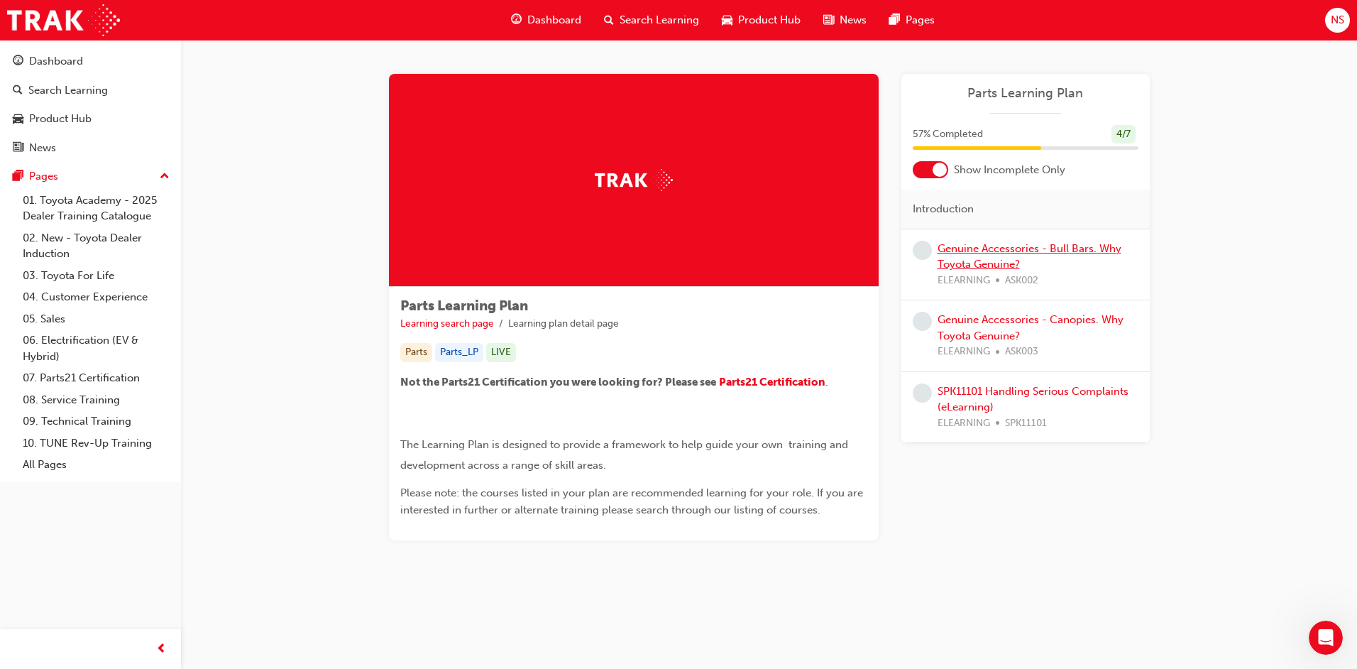
click at [1050, 245] on link "Genuine Accessories - Bull Bars. Why Toyota Genuine?" at bounding box center [1030, 256] width 184 height 29
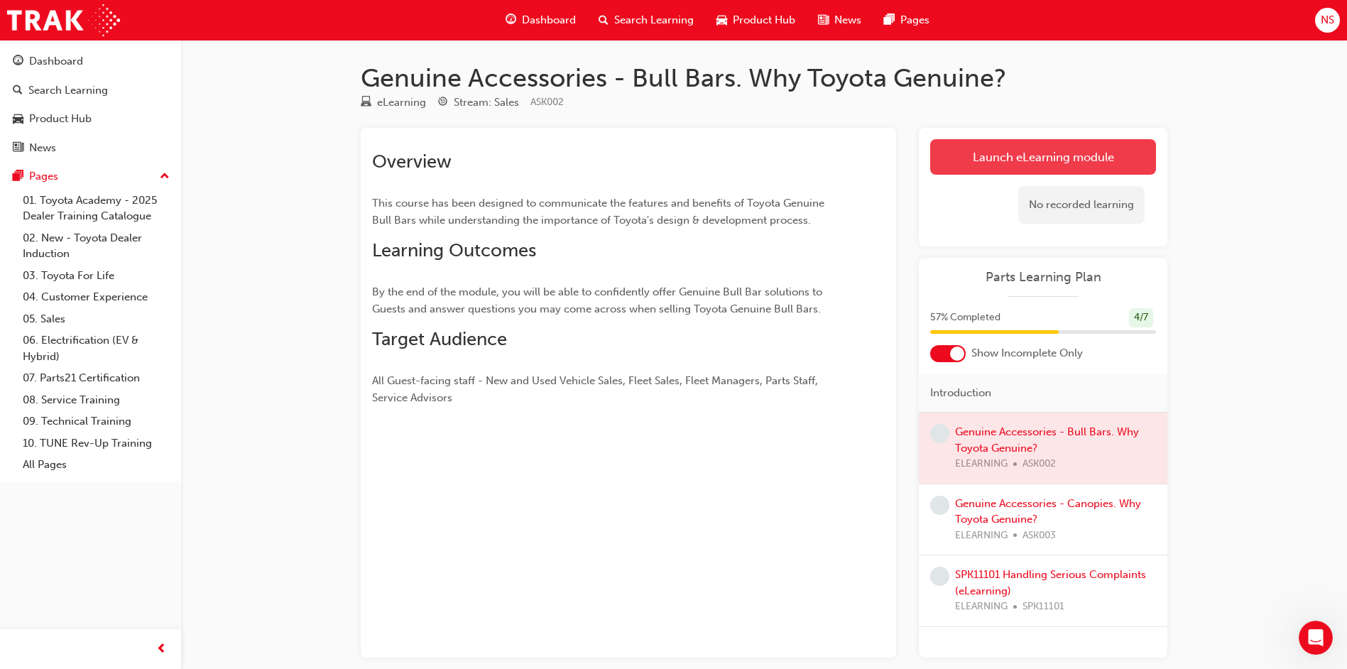
click at [1076, 167] on link "Launch eLearning module" at bounding box center [1043, 156] width 226 height 35
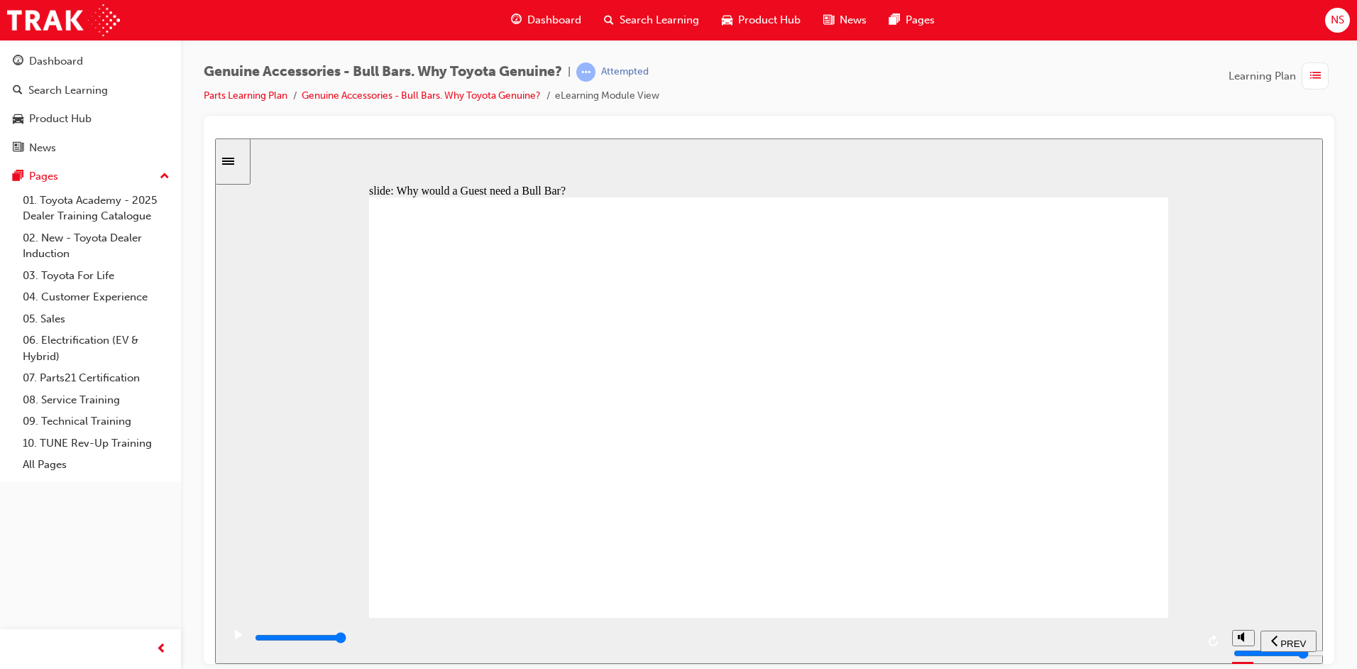
click at [1299, 341] on div "slide: Bull Bars Introduction Genuine Vs Non Genuine Accessories Continue Toyot…" at bounding box center [769, 400] width 1108 height 525
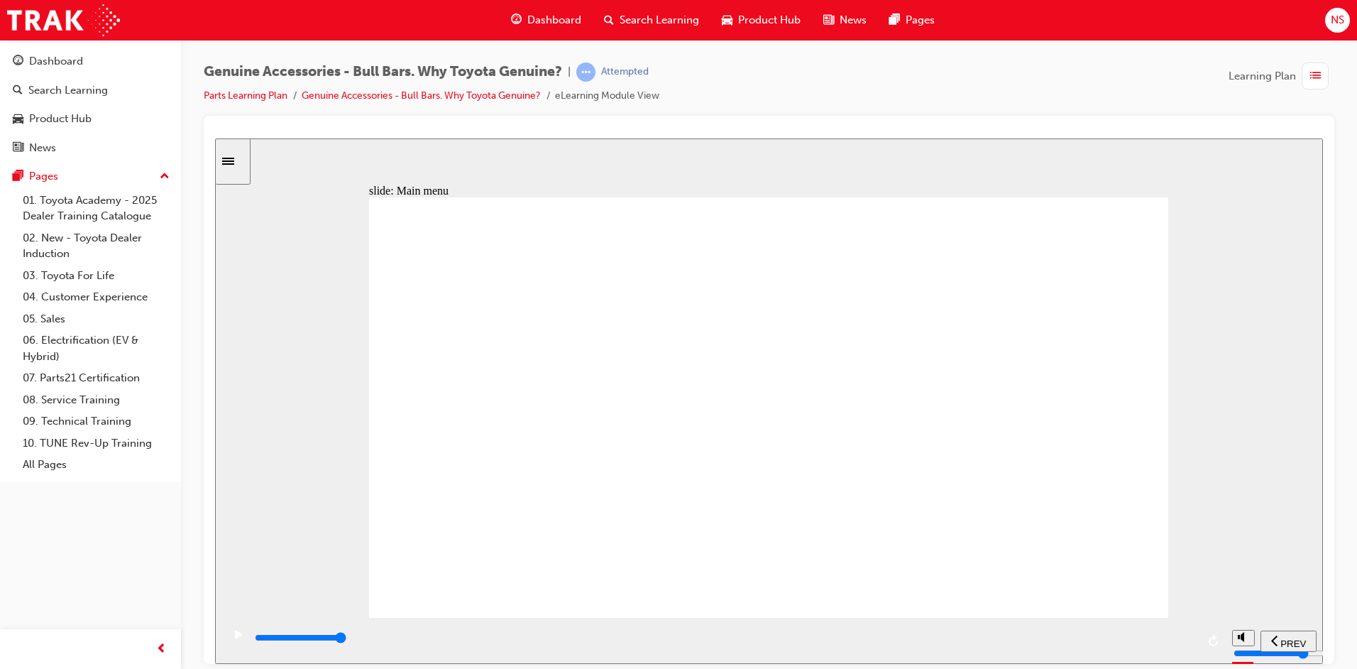
drag, startPoint x: 1063, startPoint y: 280, endPoint x: 1071, endPoint y: 281, distance: 7.2
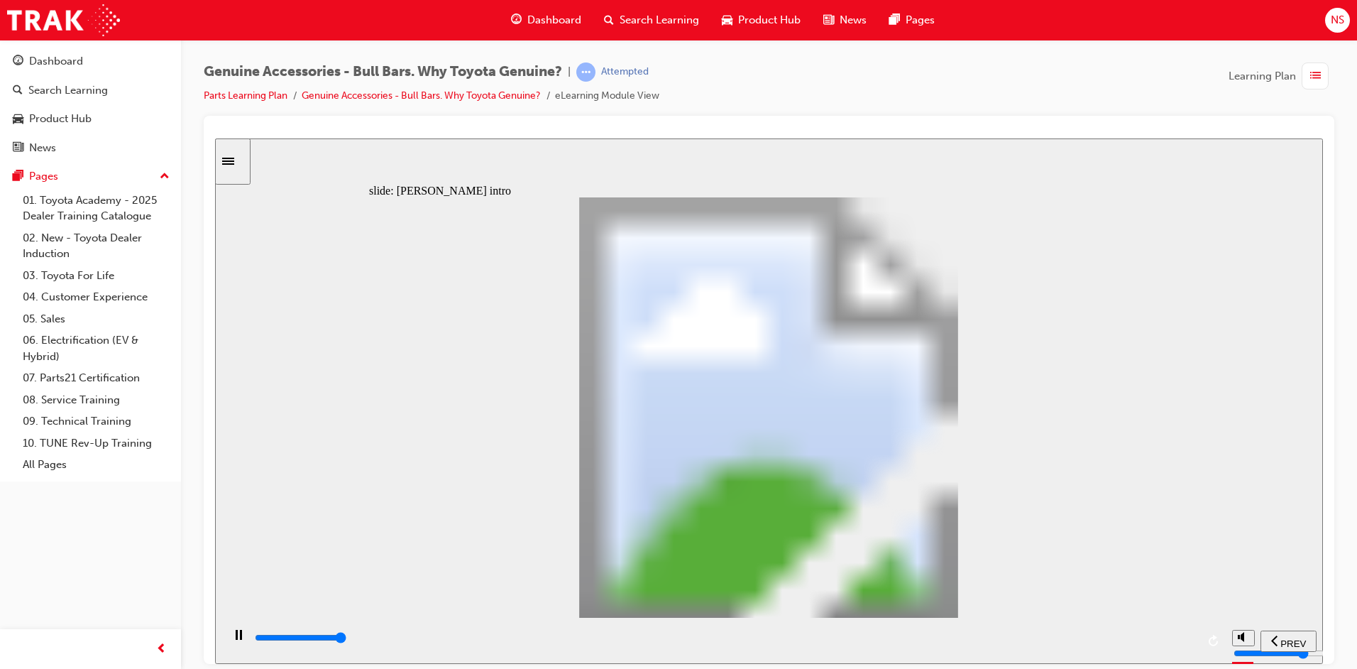
type input "8500"
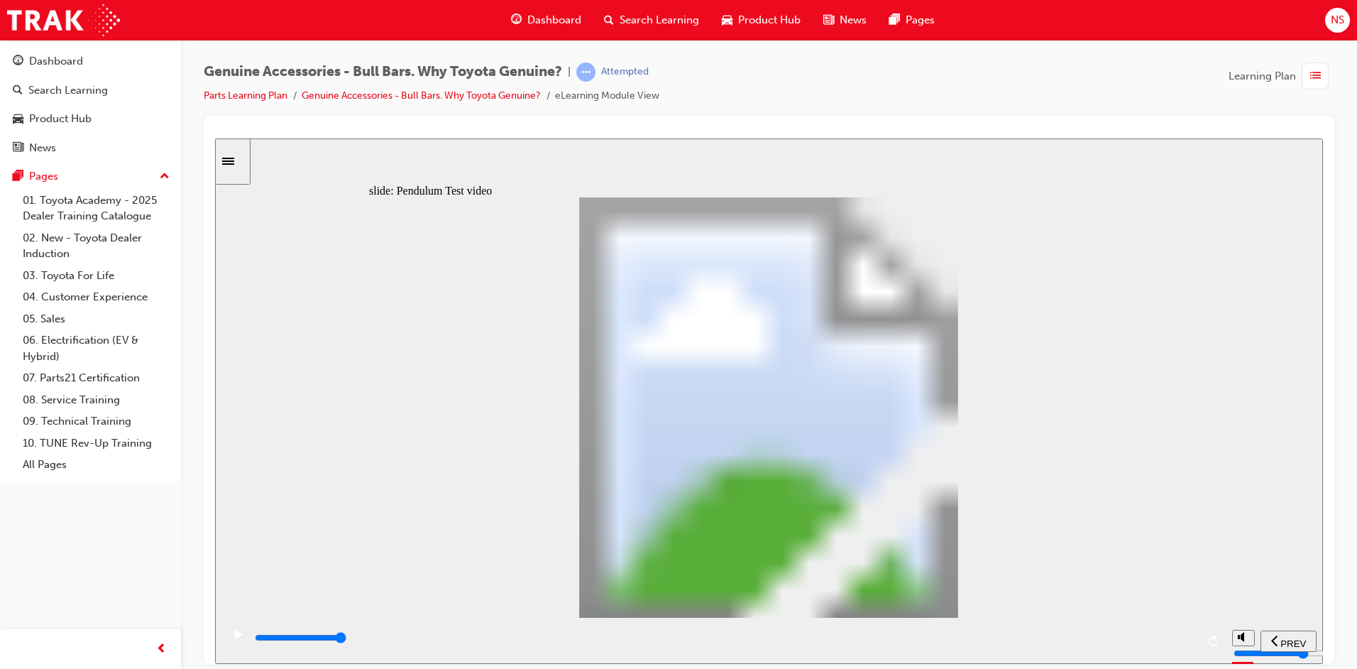
type input "102"
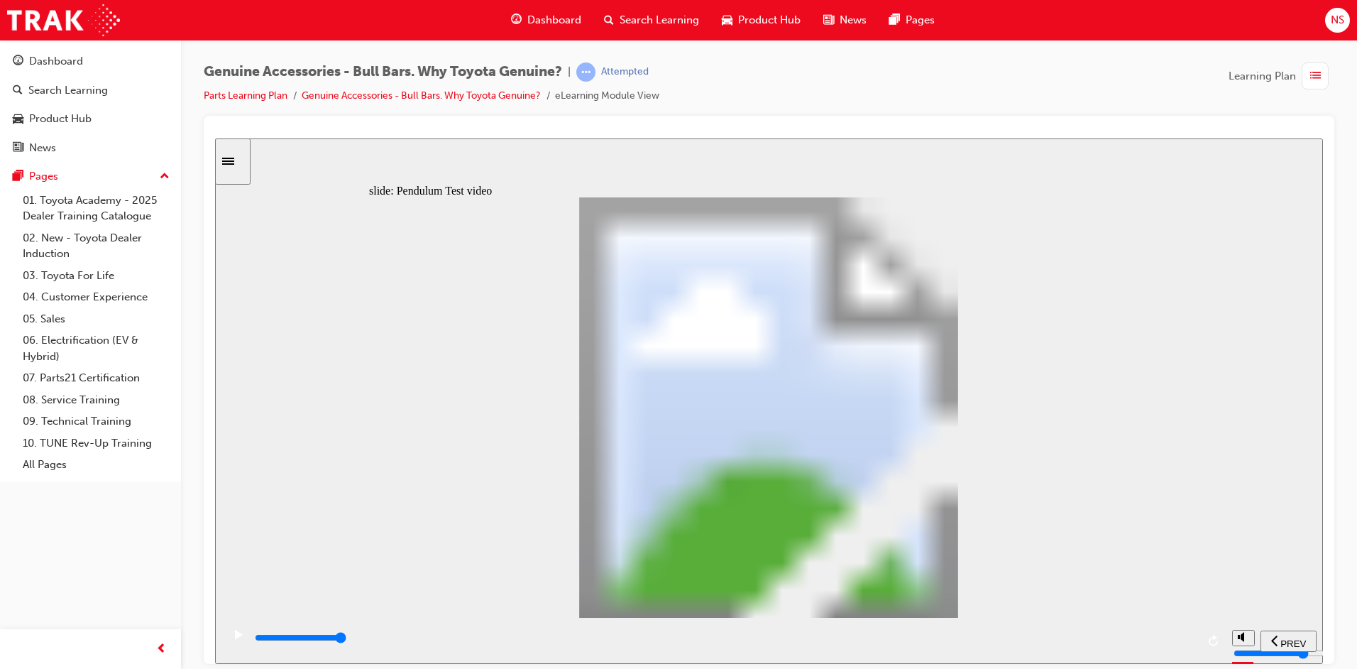
type input "23300"
